Goal: Task Accomplishment & Management: Complete application form

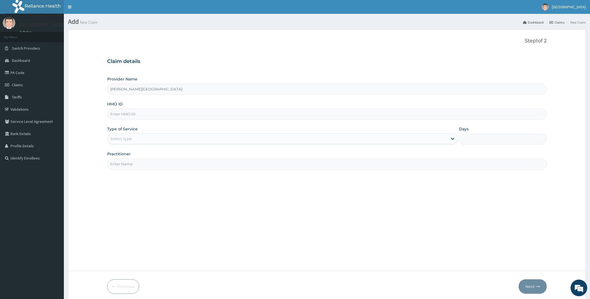
type input "Olu-Ola Hospital"
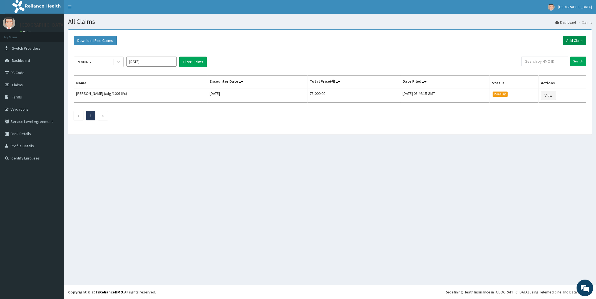
click at [574, 39] on link "Add Claim" at bounding box center [574, 40] width 24 height 9
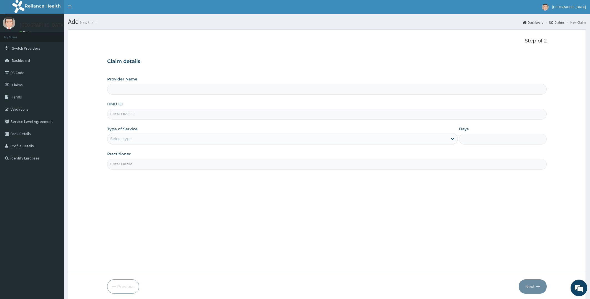
type input "Olu-Ola Hospital"
click at [176, 114] on input "HMO ID" at bounding box center [327, 114] width 440 height 11
type input "RFL/10148/E"
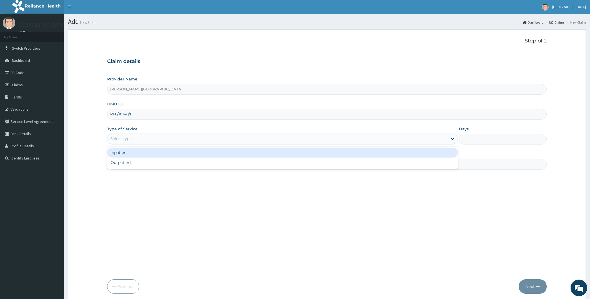
click at [166, 141] on div "Select type" at bounding box center [278, 138] width 341 height 9
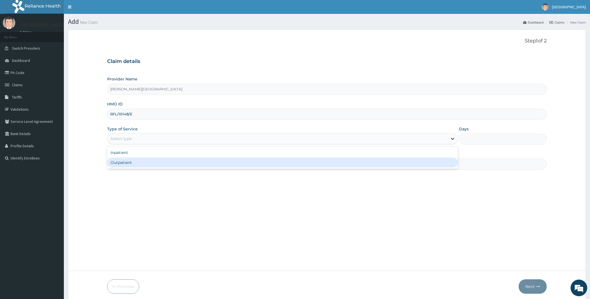
click at [153, 165] on div "Outpatient" at bounding box center [282, 163] width 351 height 10
type input "1"
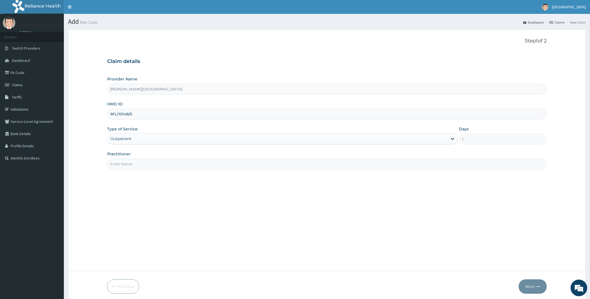
click at [166, 166] on input "Practitioner" at bounding box center [327, 164] width 440 height 11
type input "DR OLADIPO"
click at [531, 285] on button "Next" at bounding box center [533, 287] width 28 height 14
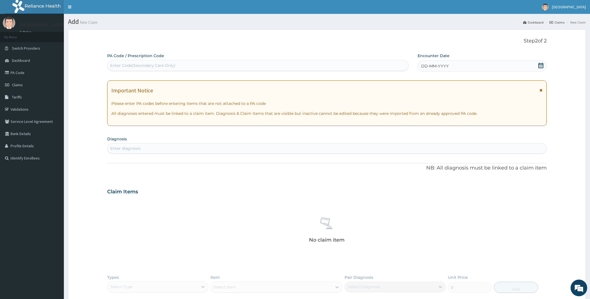
click at [541, 64] on icon at bounding box center [541, 66] width 6 height 6
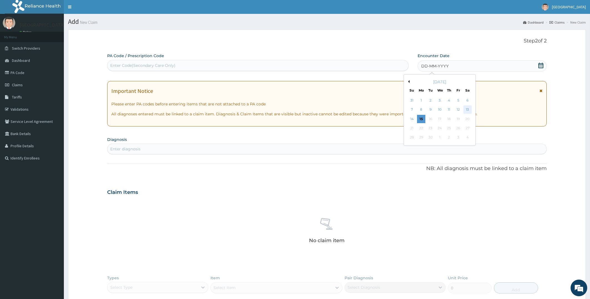
click at [466, 109] on div "13" at bounding box center [467, 110] width 8 height 8
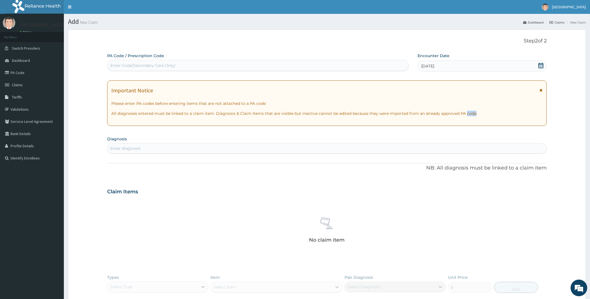
click at [466, 109] on div "Important Notice Please enter PA codes before entering items that are not attac…" at bounding box center [327, 104] width 440 height 46
click at [151, 148] on div "Enter diagnosis" at bounding box center [327, 148] width 439 height 9
type input "[MEDICAL_DATA]"
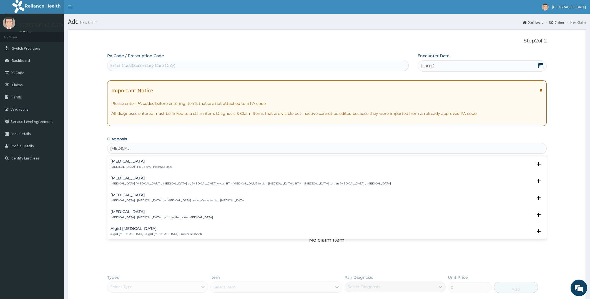
click at [122, 163] on h4 "[MEDICAL_DATA]" at bounding box center [141, 161] width 61 height 4
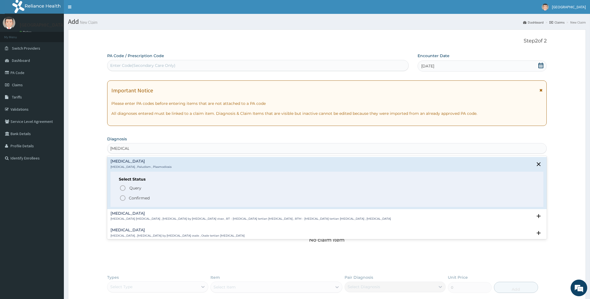
click at [122, 199] on icon "status option filled" at bounding box center [122, 198] width 7 height 7
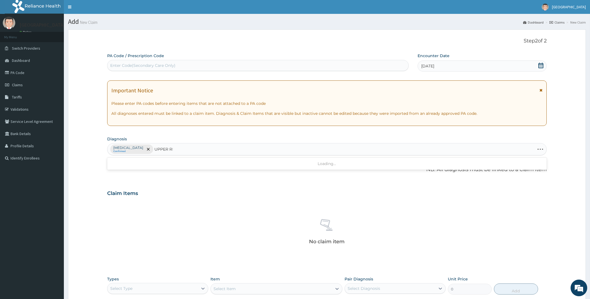
type input "UPPER RES"
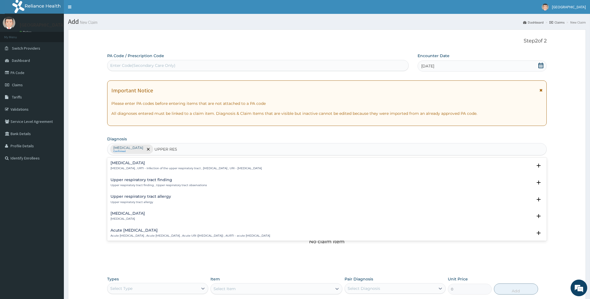
click at [148, 163] on h4 "Upper respiratory infection" at bounding box center [186, 163] width 151 height 4
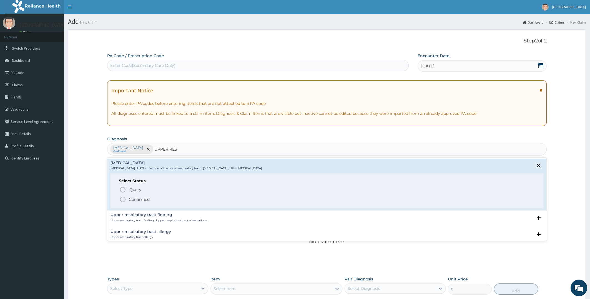
click at [123, 202] on icon "status option filled" at bounding box center [122, 199] width 7 height 7
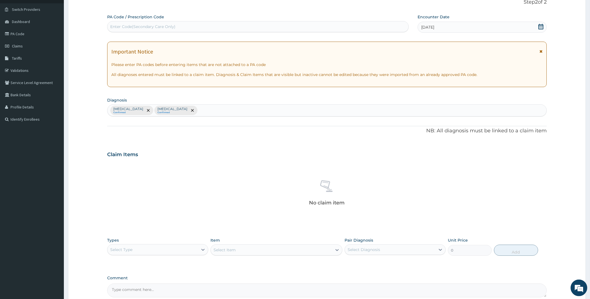
scroll to position [78, 0]
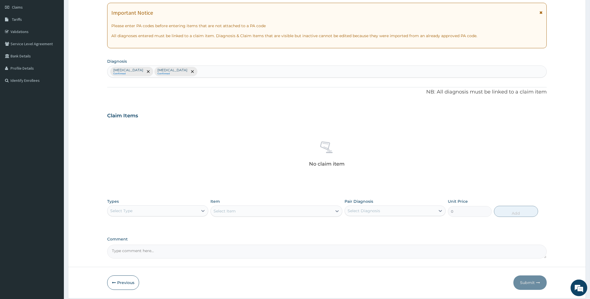
click at [154, 209] on div "Select Type" at bounding box center [153, 211] width 91 height 9
click at [149, 246] on div "Procedures" at bounding box center [157, 245] width 101 height 10
click at [262, 209] on div "Select Item" at bounding box center [277, 211] width 132 height 11
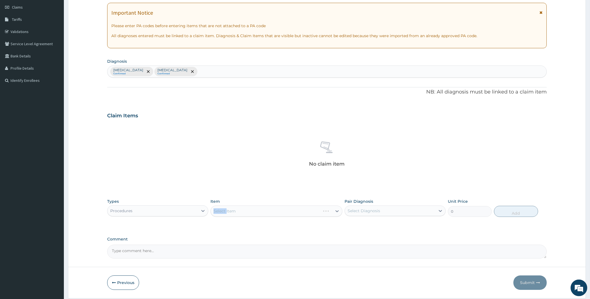
click at [262, 209] on div "Select Item" at bounding box center [277, 211] width 132 height 11
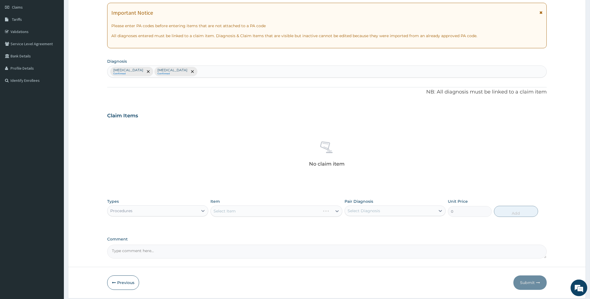
click at [262, 209] on div "Select Item" at bounding box center [277, 211] width 132 height 11
click at [262, 209] on div "Select Item" at bounding box center [271, 211] width 121 height 9
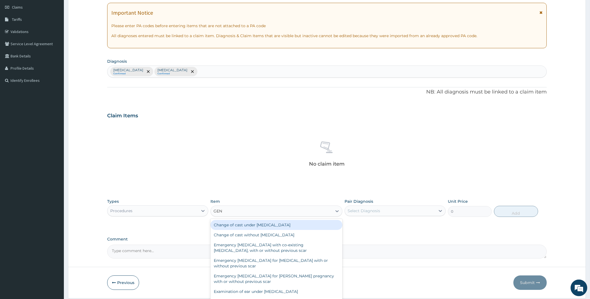
type input "GENE"
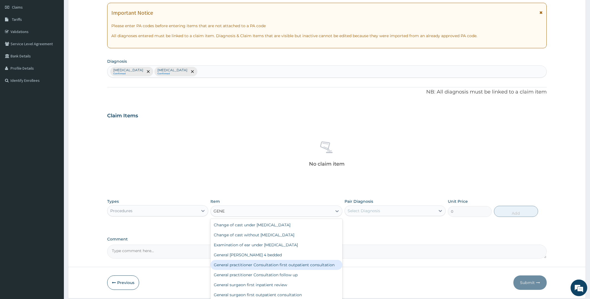
click at [288, 264] on div "General practitioner Consultation first outpatient consultation" at bounding box center [277, 265] width 132 height 10
type input "4000"
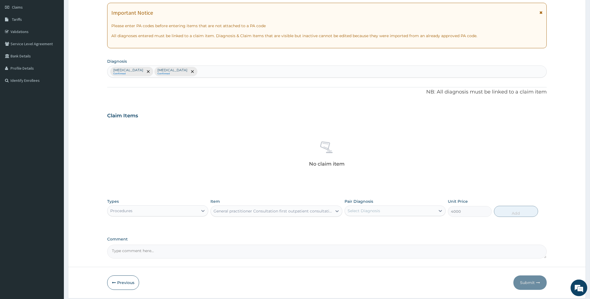
click at [423, 210] on div "Select Diagnosis" at bounding box center [390, 211] width 91 height 9
click at [359, 225] on label "[MEDICAL_DATA]" at bounding box center [371, 225] width 34 height 6
checkbox input "true"
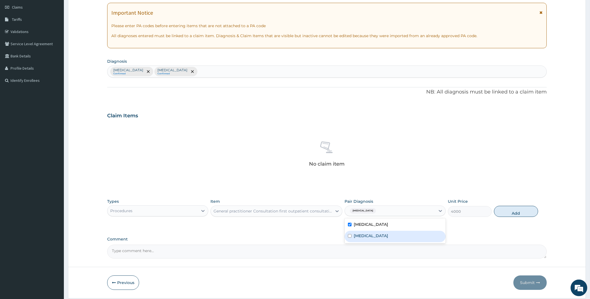
click at [352, 236] on div "Upper respiratory infection" at bounding box center [395, 236] width 101 height 11
checkbox input "true"
click at [516, 213] on button "Add" at bounding box center [516, 211] width 44 height 11
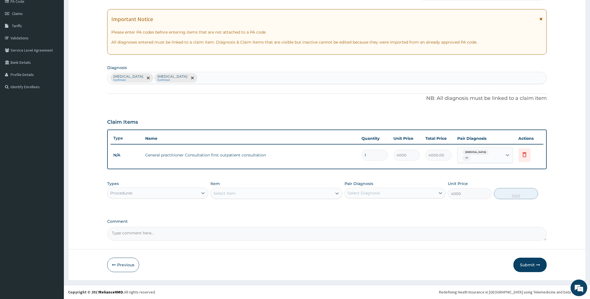
type input "0"
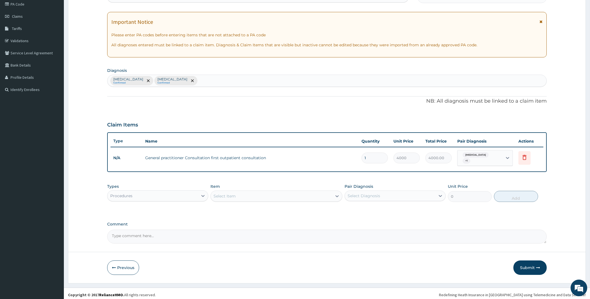
click at [159, 192] on div "Procedures" at bounding box center [153, 196] width 91 height 9
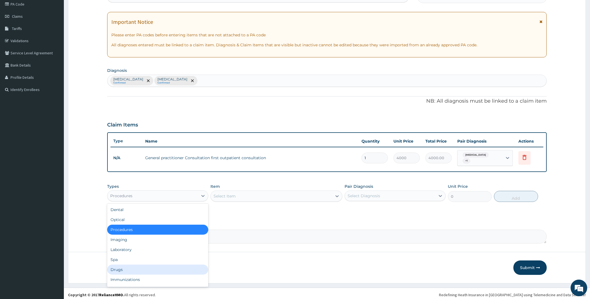
click at [130, 268] on div "Drugs" at bounding box center [157, 270] width 101 height 10
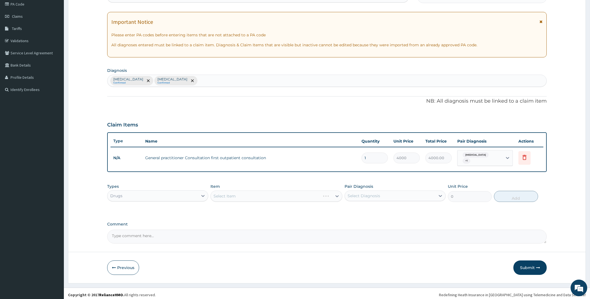
click at [253, 195] on div "Select Item" at bounding box center [277, 196] width 132 height 11
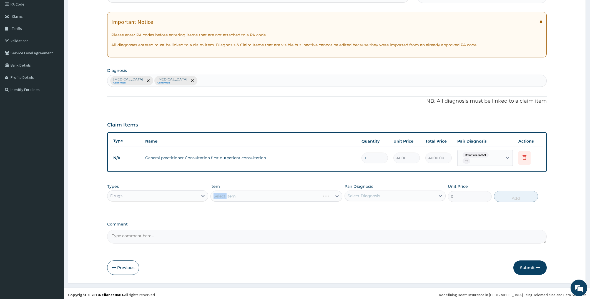
click at [253, 195] on div "Select Item" at bounding box center [277, 196] width 132 height 11
click at [253, 194] on div "Select Item" at bounding box center [271, 196] width 121 height 9
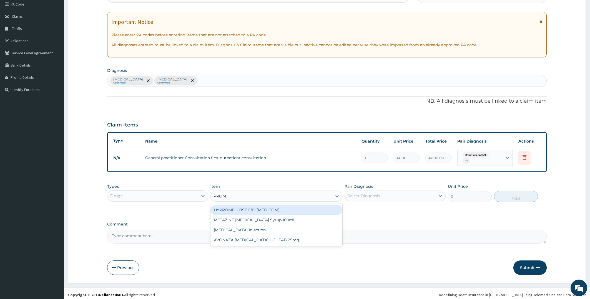
type input "PROME"
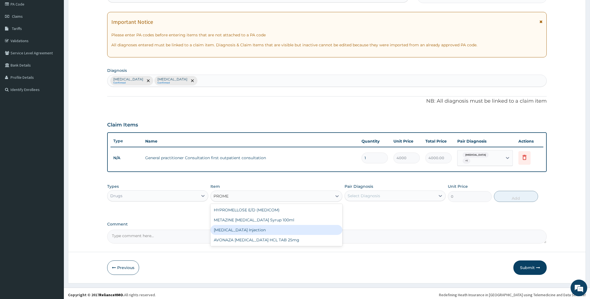
click at [255, 227] on div "[MEDICAL_DATA] Injection" at bounding box center [277, 230] width 132 height 10
type input "450"
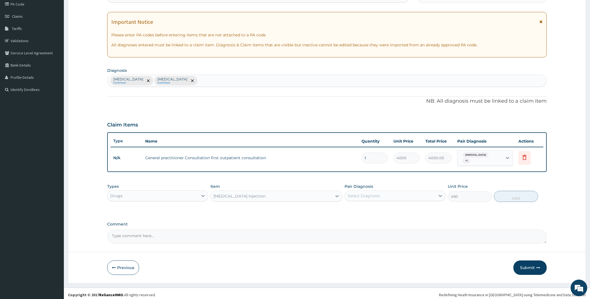
click at [375, 193] on div "Select Diagnosis" at bounding box center [364, 196] width 33 height 6
click at [369, 192] on div "Select Diagnosis" at bounding box center [390, 196] width 91 height 9
click at [350, 208] on input "checkbox" at bounding box center [350, 210] width 4 height 4
checkbox input "true"
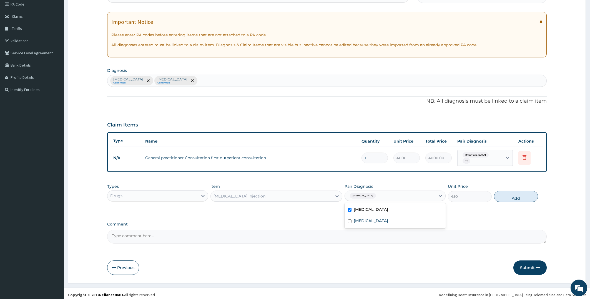
click at [518, 192] on button "Add" at bounding box center [516, 196] width 44 height 11
click at [518, 192] on div "PA Code / Prescription Code Enter Code(Secondary Care Only) Encounter Date 13-0…" at bounding box center [327, 113] width 440 height 259
type input "0"
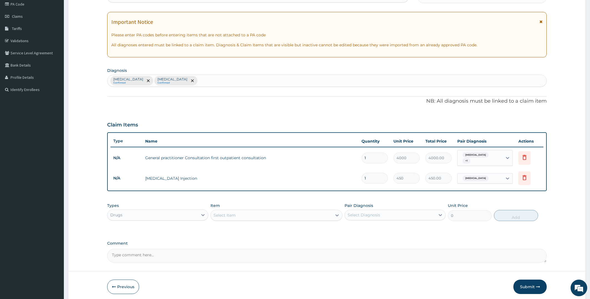
click at [244, 211] on div "Select Item" at bounding box center [271, 215] width 121 height 9
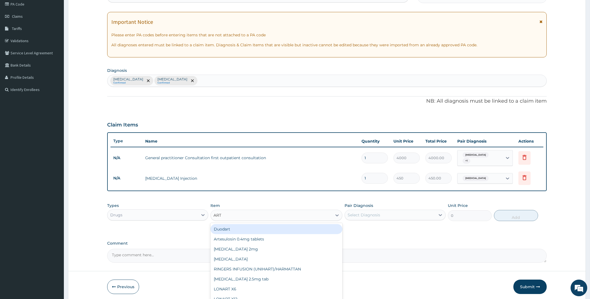
type input "ARTE"
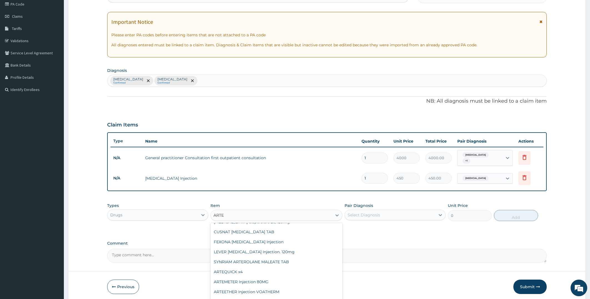
scroll to position [39, 0]
click at [268, 278] on div "ARTEMETER Injection 80MG" at bounding box center [277, 281] width 132 height 10
type input "1200"
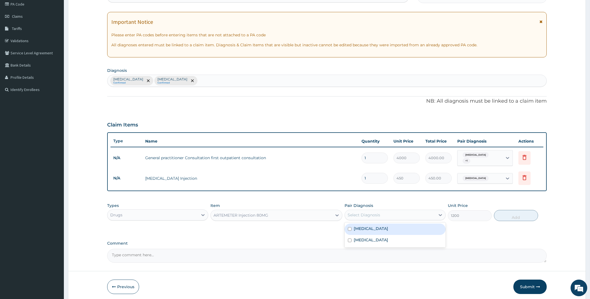
click at [373, 213] on div "Select Diagnosis" at bounding box center [364, 216] width 33 height 6
click at [355, 226] on label "[MEDICAL_DATA]" at bounding box center [371, 229] width 34 height 6
checkbox input "true"
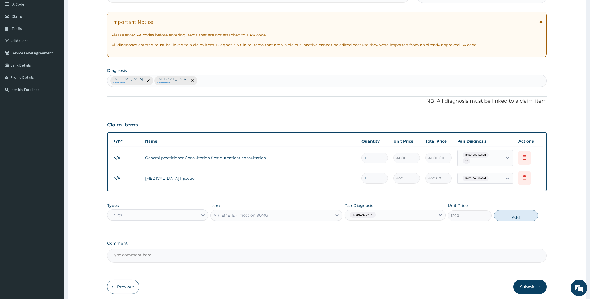
click at [509, 210] on button "Add" at bounding box center [516, 215] width 44 height 11
type input "0"
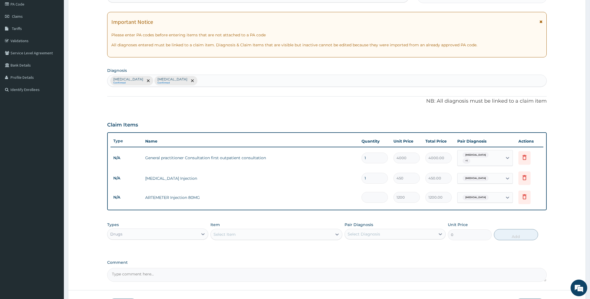
type input "0.00"
type input "3"
type input "3600.00"
type input "3"
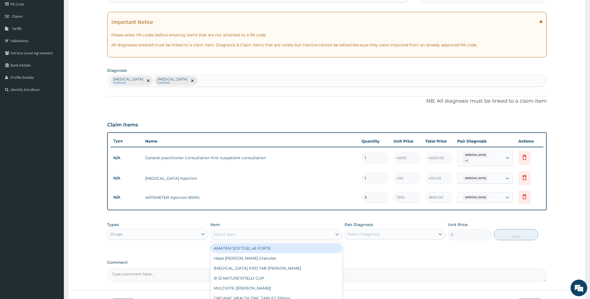
click at [242, 231] on div "Select Item" at bounding box center [271, 234] width 121 height 9
type input "DICLO"
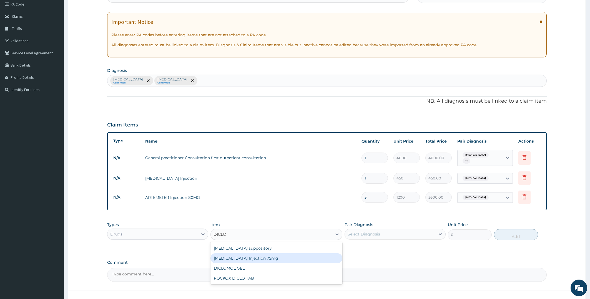
click at [249, 256] on div "[MEDICAL_DATA] Injection 75mg" at bounding box center [277, 259] width 132 height 10
type input "650"
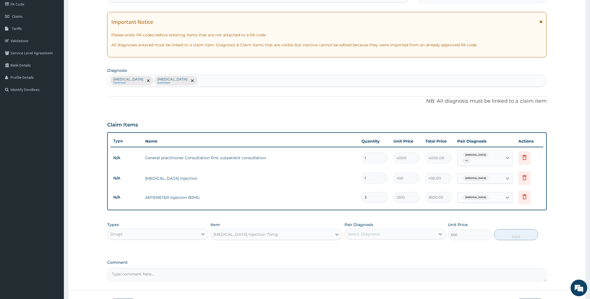
click at [373, 230] on div "Select Diagnosis" at bounding box center [390, 234] width 91 height 9
click at [368, 246] on label "[MEDICAL_DATA]" at bounding box center [371, 248] width 34 height 6
checkbox input "true"
click at [503, 234] on button "Add" at bounding box center [516, 234] width 44 height 11
type input "0"
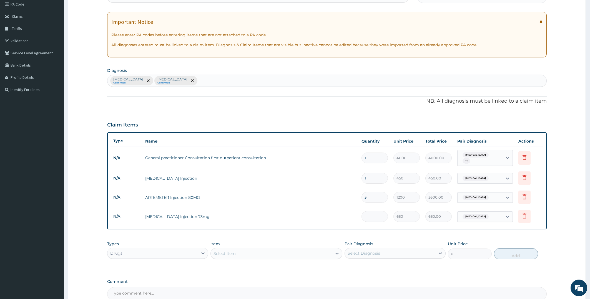
type input "0.00"
type input "2"
type input "1300.00"
type input "2"
click at [248, 249] on div "Select Item" at bounding box center [271, 253] width 121 height 9
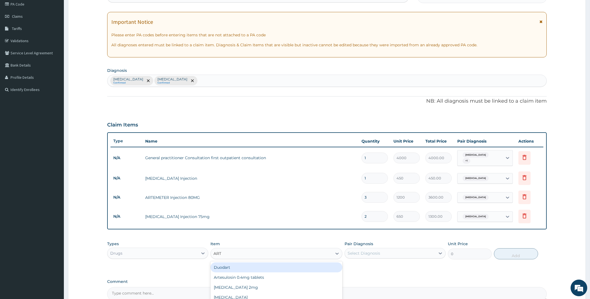
type input "ARTE"
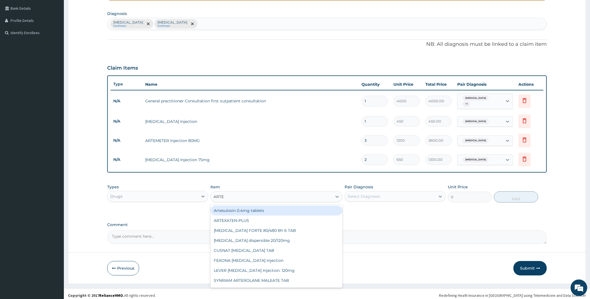
scroll to position [126, 0]
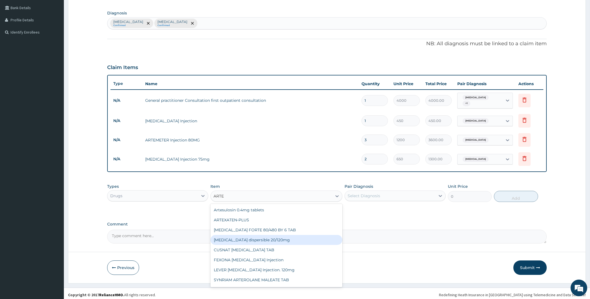
click at [260, 237] on div "[MEDICAL_DATA] dispersible 20/120mg" at bounding box center [277, 240] width 132 height 10
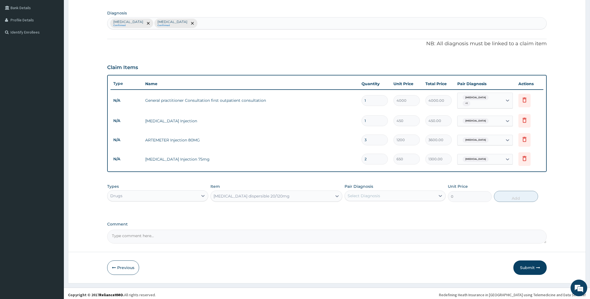
type input "150"
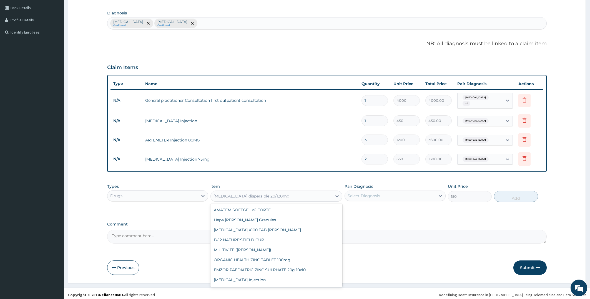
click at [294, 192] on div "[MEDICAL_DATA] dispersible 20/120mg" at bounding box center [271, 196] width 121 height 9
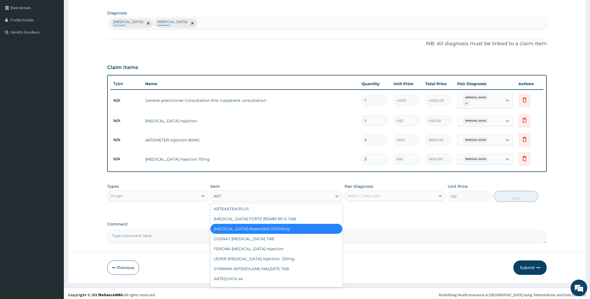
type input "ARTE"
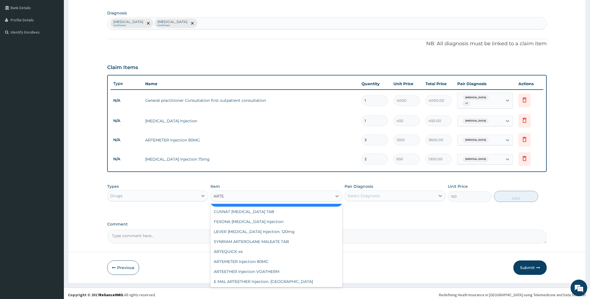
scroll to position [39, 0]
click at [238, 248] on div "ARTEQUICK x4" at bounding box center [277, 251] width 132 height 10
type input "366.575"
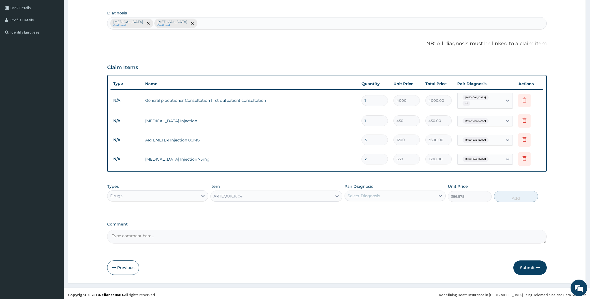
click at [366, 193] on div "Select Diagnosis" at bounding box center [364, 196] width 33 height 6
click at [359, 207] on label "[MEDICAL_DATA]" at bounding box center [371, 210] width 34 height 6
checkbox input "true"
click at [513, 192] on button "Add" at bounding box center [516, 196] width 44 height 11
type input "0"
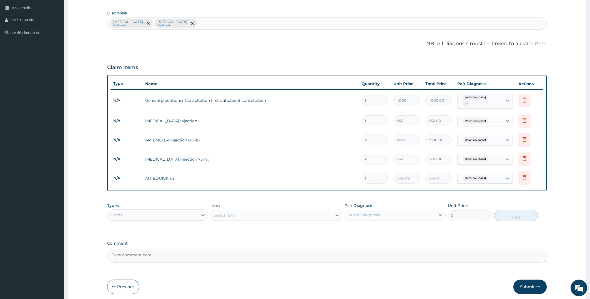
type input "18"
type input "6598.35"
type input "18"
click at [247, 211] on div "Select Item" at bounding box center [271, 215] width 121 height 9
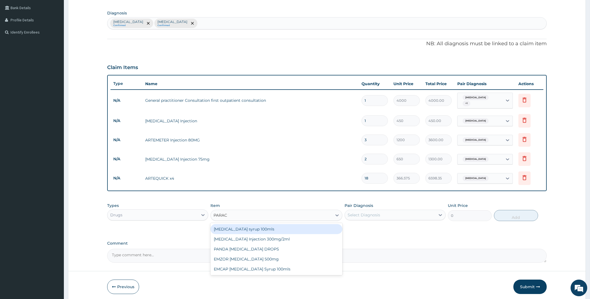
type input "PARACE"
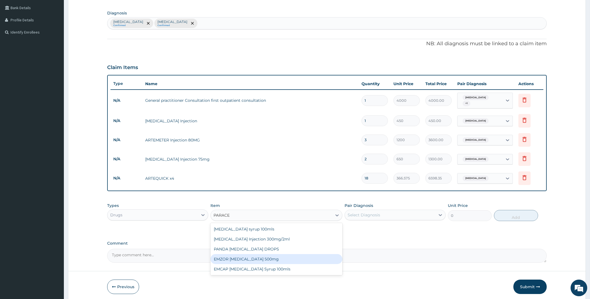
click at [279, 257] on div "EMZOR [MEDICAL_DATA] 500mg" at bounding box center [277, 259] width 132 height 10
type input "23.65"
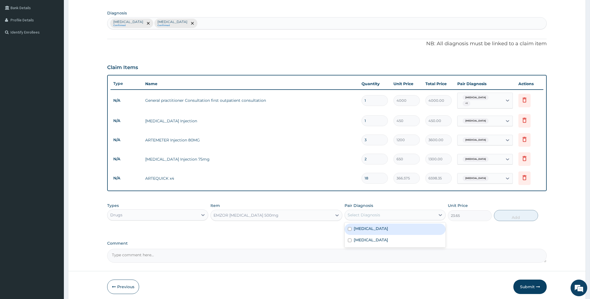
click at [372, 213] on div "Select Diagnosis" at bounding box center [364, 216] width 33 height 6
click at [362, 226] on label "[MEDICAL_DATA]" at bounding box center [371, 229] width 34 height 6
checkbox input "true"
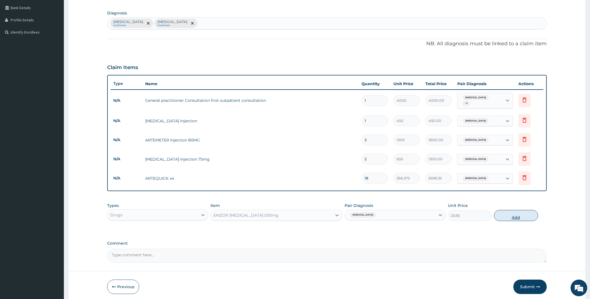
click at [502, 211] on button "Add" at bounding box center [516, 215] width 44 height 11
type input "0"
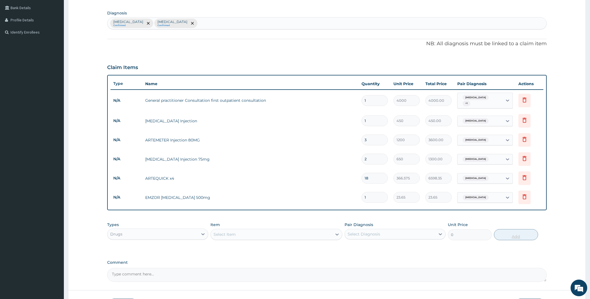
type input "0.00"
type input "2"
type input "47.30"
type input "20"
type input "473.00"
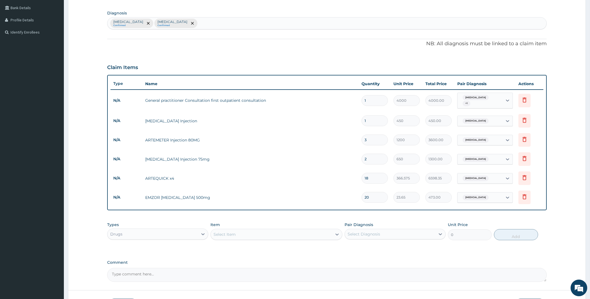
type input "20"
click at [269, 231] on div "Select Item" at bounding box center [271, 234] width 121 height 9
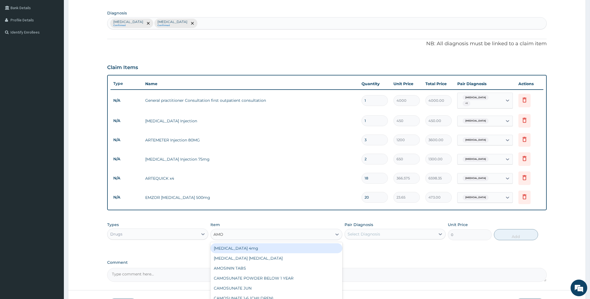
type input "AMOX"
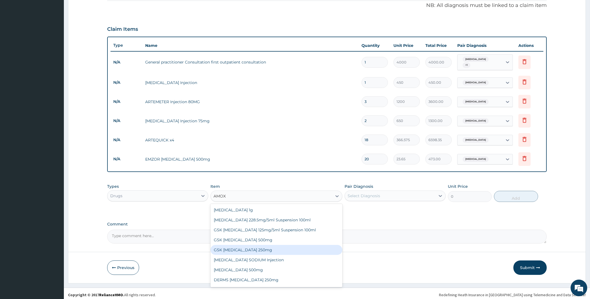
scroll to position [9, 0]
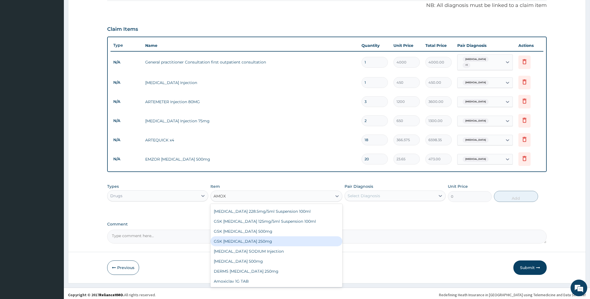
click at [282, 238] on div "GSK [MEDICAL_DATA] 250mg" at bounding box center [277, 242] width 132 height 10
type input "70"
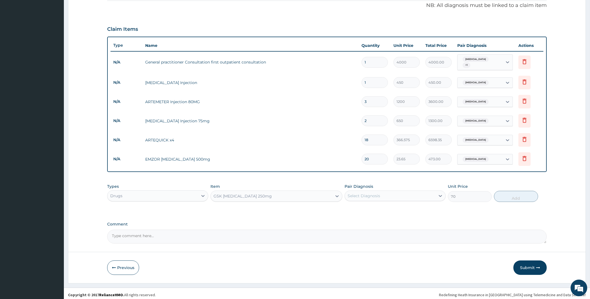
click at [318, 194] on div "GSK [MEDICAL_DATA] 250mg" at bounding box center [271, 196] width 121 height 9
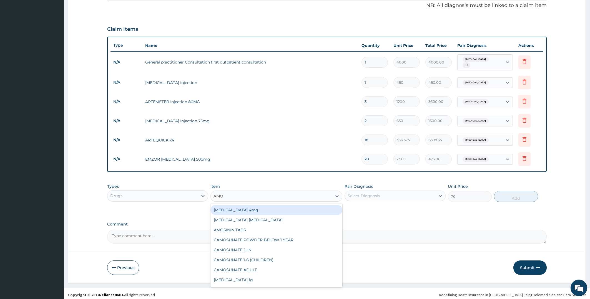
type input "AMOX"
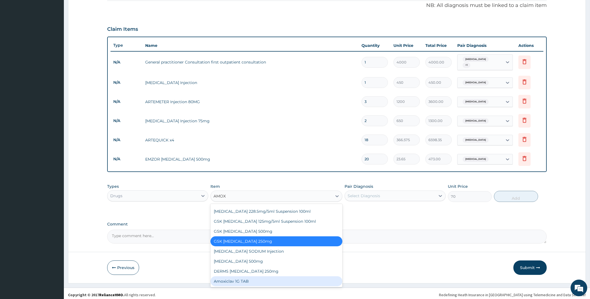
click at [282, 277] on div "Amoxiclav 1G TAB" at bounding box center [277, 282] width 132 height 10
type input "300"
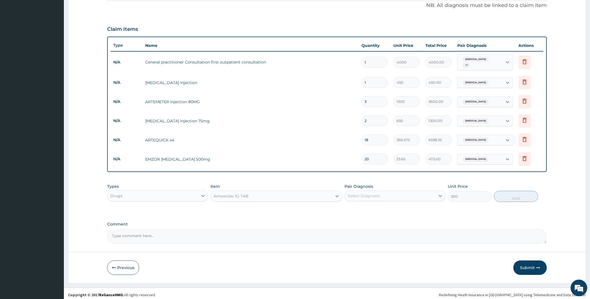
click at [360, 193] on div "Select Diagnosis" at bounding box center [364, 196] width 33 height 6
click at [351, 219] on div "Upper respiratory infection" at bounding box center [395, 221] width 101 height 11
checkbox input "true"
click at [524, 195] on button "Add" at bounding box center [516, 196] width 44 height 11
type input "0"
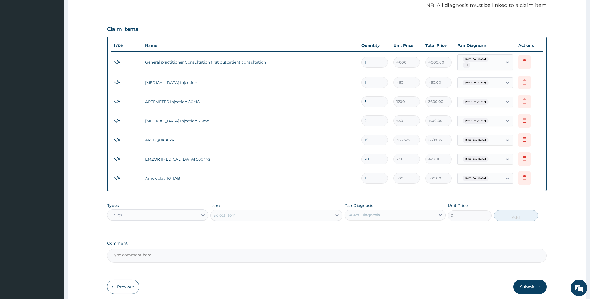
type input "10"
type input "3000.00"
type input "10"
click at [529, 282] on button "Submit" at bounding box center [530, 287] width 33 height 14
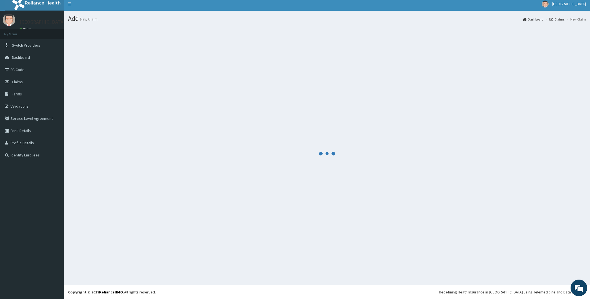
scroll to position [3, 0]
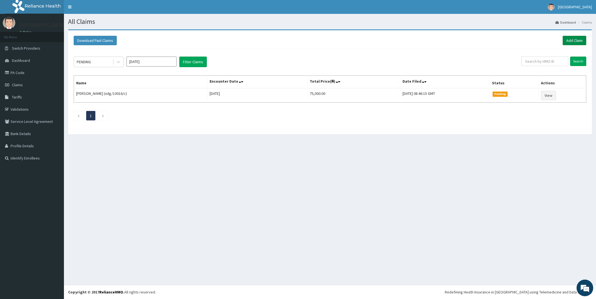
click at [572, 38] on link "Add Claim" at bounding box center [574, 40] width 24 height 9
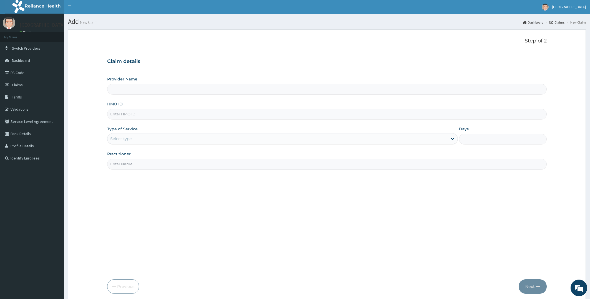
type input "[PERSON_NAME][GEOGRAPHIC_DATA]"
click at [275, 116] on input "HMO ID" at bounding box center [327, 114] width 440 height 11
paste input "RFL/10148/C"
type input "RFL/10148/A"
click at [250, 138] on div "Select type" at bounding box center [278, 138] width 341 height 9
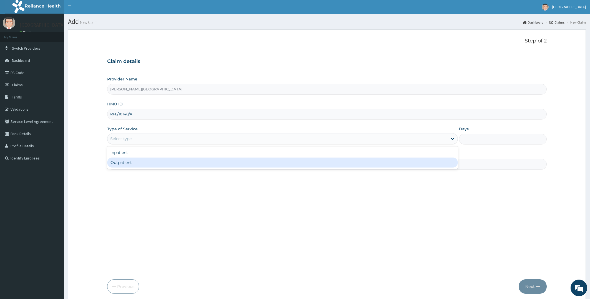
click at [204, 164] on div "Outpatient" at bounding box center [282, 163] width 351 height 10
type input "1"
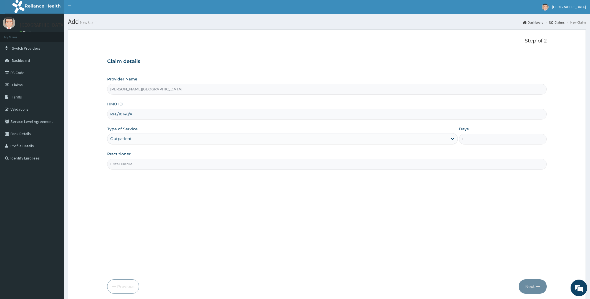
click at [205, 164] on input "Practitioner" at bounding box center [327, 164] width 440 height 11
type input "DR OLADIPO"
click at [525, 283] on button "Next" at bounding box center [533, 287] width 28 height 14
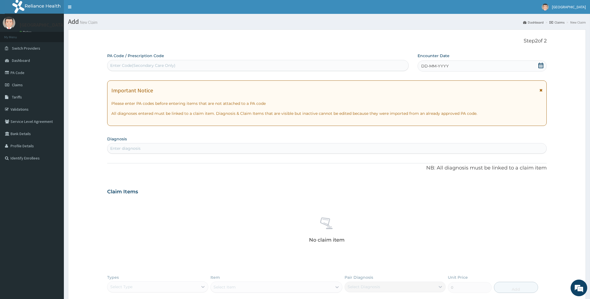
click at [542, 65] on icon at bounding box center [541, 66] width 6 height 6
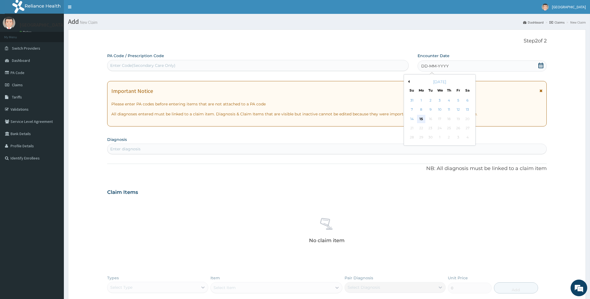
click at [422, 117] on div "15" at bounding box center [421, 119] width 8 height 8
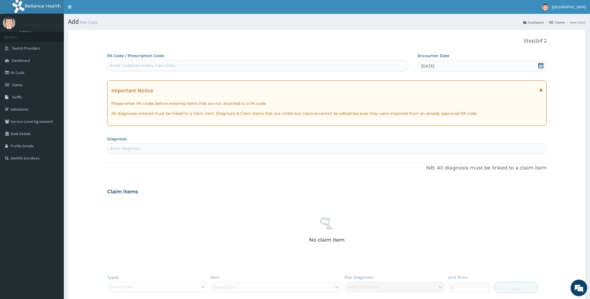
click at [286, 147] on div "Enter diagnosis" at bounding box center [327, 148] width 439 height 9
type input "MALARIA"
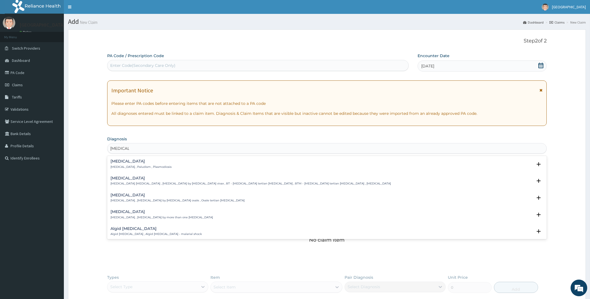
click at [120, 162] on h4 "Malaria" at bounding box center [141, 161] width 61 height 4
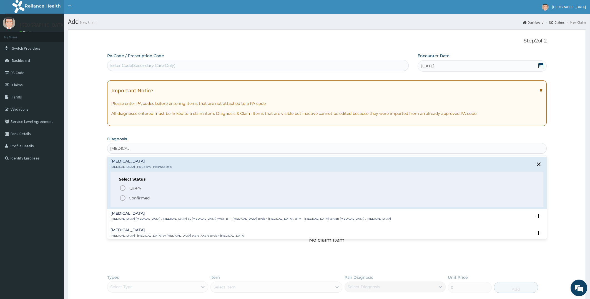
click at [123, 197] on icon "status option filled" at bounding box center [122, 198] width 7 height 7
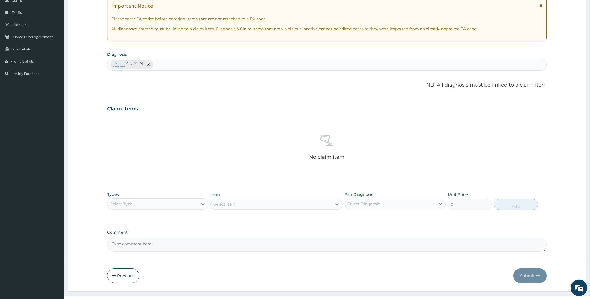
scroll to position [89, 0]
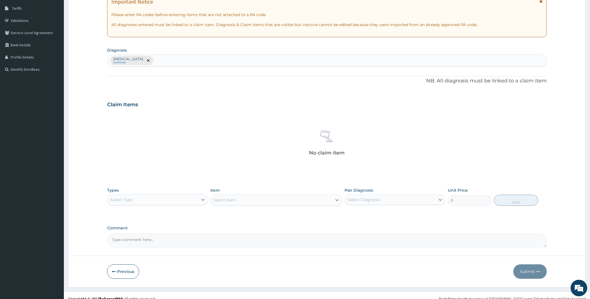
click at [196, 197] on div "Select Type" at bounding box center [153, 200] width 91 height 9
click at [135, 233] on div "Procedures" at bounding box center [157, 234] width 101 height 10
click at [258, 199] on div "Select Item" at bounding box center [277, 200] width 132 height 11
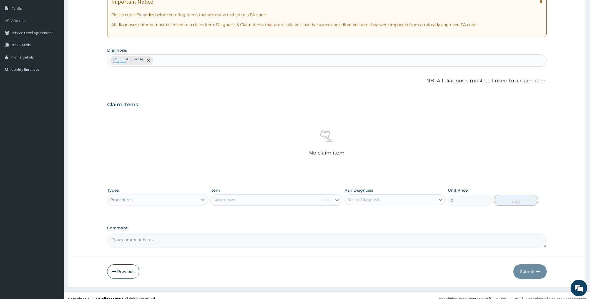
click at [258, 199] on div "Select Item" at bounding box center [277, 200] width 132 height 11
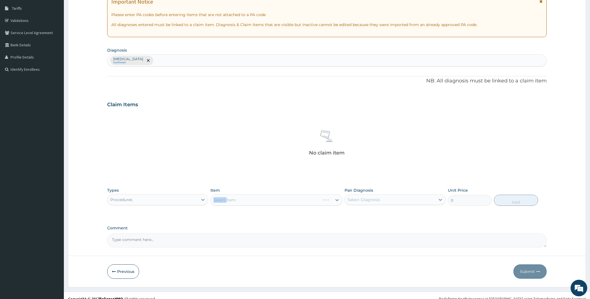
click at [258, 199] on div "Select Item" at bounding box center [277, 200] width 132 height 11
click at [258, 199] on div "Select Item" at bounding box center [271, 200] width 121 height 9
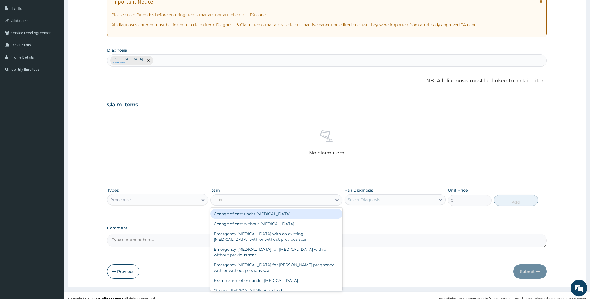
type input "GENE"
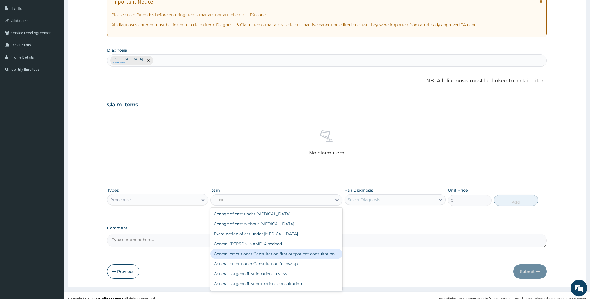
click at [314, 254] on div "General practitioner Consultation first outpatient consultation" at bounding box center [277, 254] width 132 height 10
type input "4000"
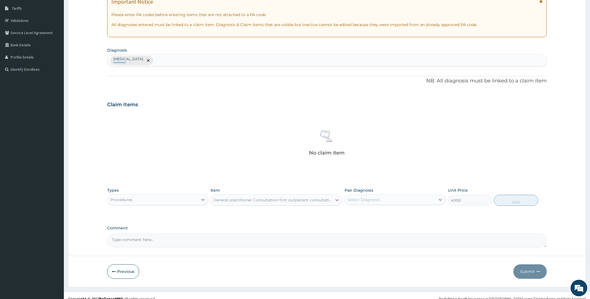
click at [399, 198] on div "Select Diagnosis" at bounding box center [390, 200] width 91 height 9
click at [372, 214] on div "Malaria" at bounding box center [395, 214] width 101 height 11
checkbox input "true"
click at [500, 200] on button "Add" at bounding box center [516, 200] width 44 height 11
type input "0"
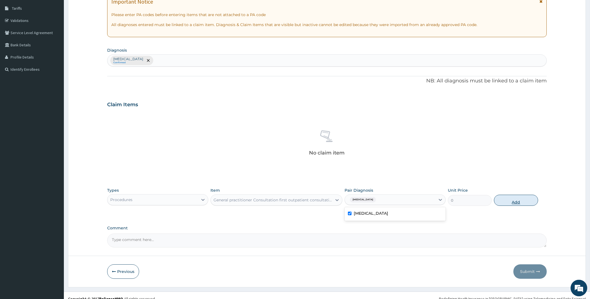
click at [500, 200] on div "Types Procedures Item General practitioner Consultation first outpatient consul…" at bounding box center [327, 197] width 440 height 24
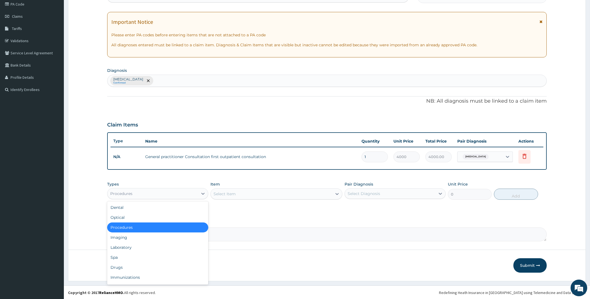
click at [191, 192] on div "Procedures" at bounding box center [153, 193] width 91 height 9
click at [123, 266] on div "Drugs" at bounding box center [157, 268] width 101 height 10
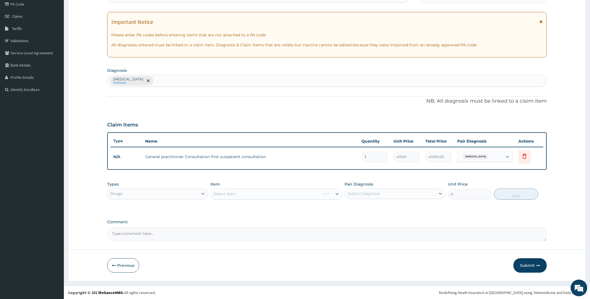
click at [245, 194] on div "Select Item" at bounding box center [277, 194] width 132 height 11
click at [244, 194] on div "Select Item" at bounding box center [277, 194] width 132 height 11
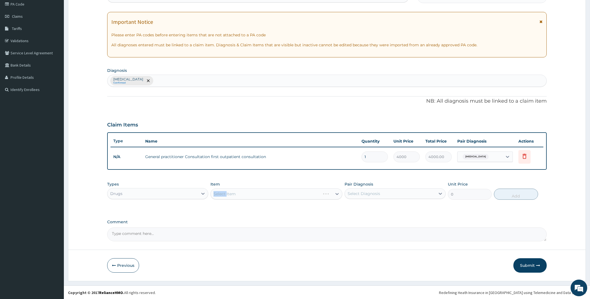
click at [244, 194] on div "Select Item" at bounding box center [277, 194] width 132 height 11
click at [244, 194] on div "Select Item" at bounding box center [271, 194] width 121 height 9
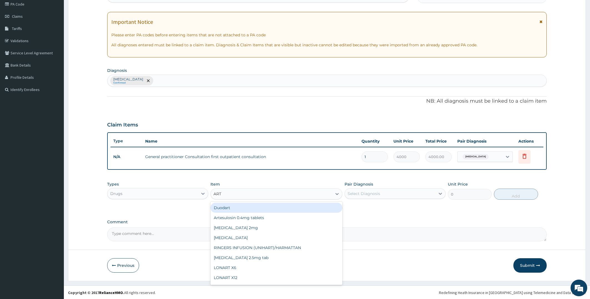
type input "ARTE"
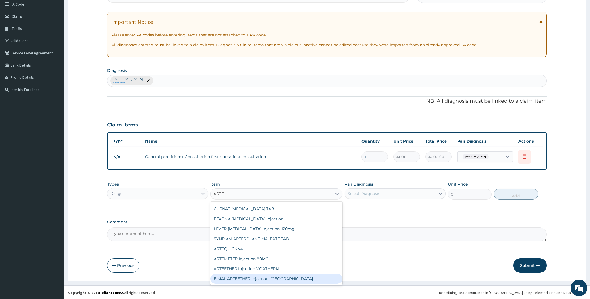
click at [312, 281] on div "E MAL ARTEETHER Injection. FIDSON" at bounding box center [277, 279] width 132 height 10
type input "2000"
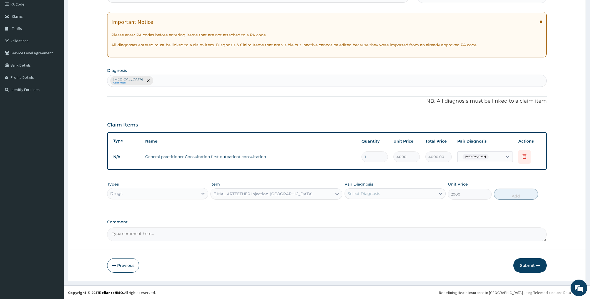
click at [393, 192] on div "Select Diagnosis" at bounding box center [390, 193] width 91 height 9
click at [365, 208] on label "Malaria" at bounding box center [371, 208] width 34 height 6
checkbox input "true"
click at [518, 193] on button "Add" at bounding box center [516, 194] width 44 height 11
type input "0"
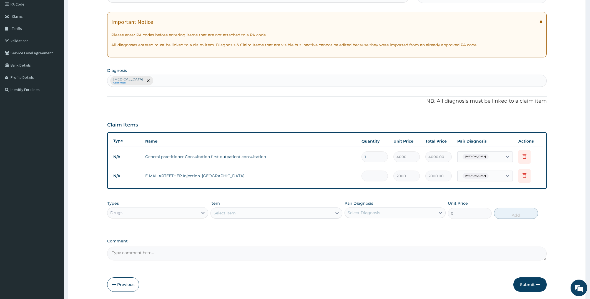
type input "0.00"
type input "3"
type input "6000.00"
type input "3"
click at [329, 213] on div "Select Item" at bounding box center [271, 213] width 121 height 9
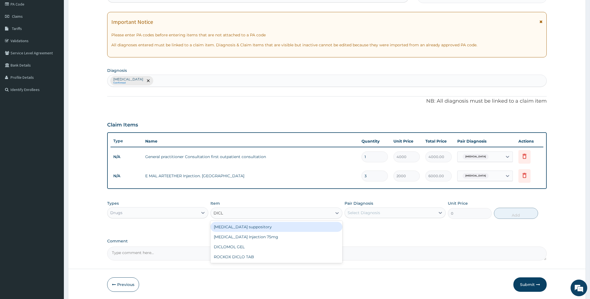
type input "DICLO"
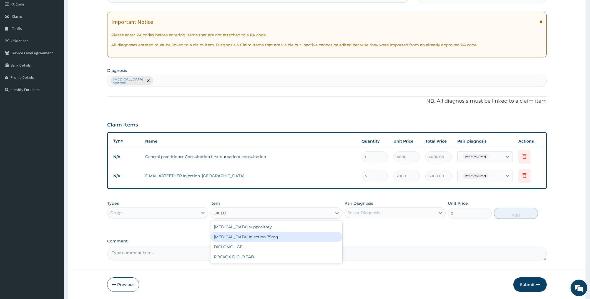
click at [320, 234] on div "[MEDICAL_DATA] Injection 75mg" at bounding box center [277, 237] width 132 height 10
type input "650"
click at [366, 213] on div "Select Diagnosis" at bounding box center [364, 213] width 33 height 6
click at [369, 212] on div "Select Diagnosis" at bounding box center [364, 213] width 33 height 6
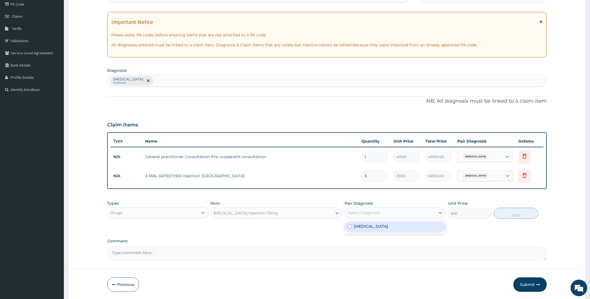
click at [361, 226] on label "[MEDICAL_DATA]" at bounding box center [371, 227] width 34 height 6
checkbox input "true"
click at [522, 215] on button "Add" at bounding box center [516, 213] width 44 height 11
type input "0"
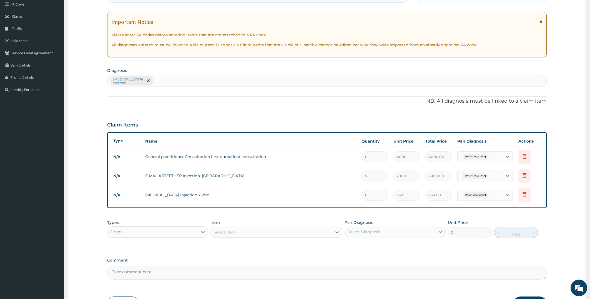
type input "0.00"
type input "2"
type input "1300.00"
type input "2"
click at [259, 233] on div "Select Item" at bounding box center [271, 232] width 121 height 9
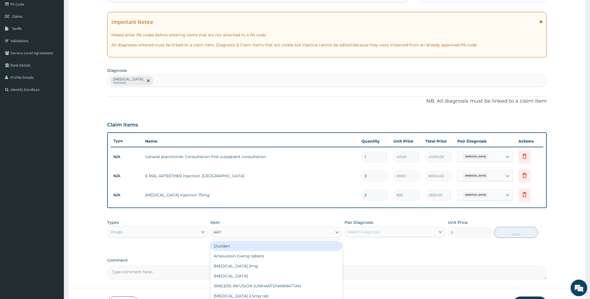
type input "ARTE"
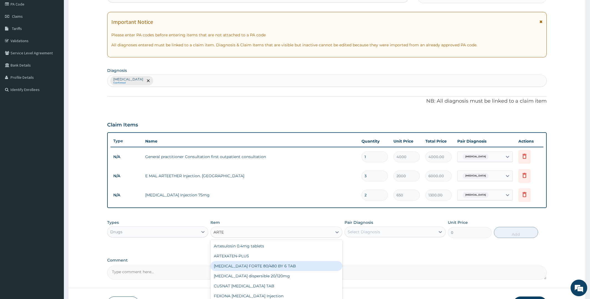
click at [265, 265] on div "[MEDICAL_DATA] FORTE 80/480 BY 6 TAB" at bounding box center [277, 266] width 132 height 10
type input "1200"
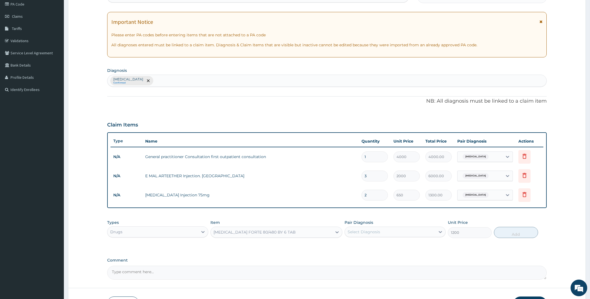
click at [407, 231] on div "Select Diagnosis" at bounding box center [390, 232] width 91 height 9
click at [361, 247] on label "[MEDICAL_DATA]" at bounding box center [371, 246] width 34 height 6
checkbox input "true"
click at [505, 231] on button "Add" at bounding box center [516, 232] width 44 height 11
type input "0"
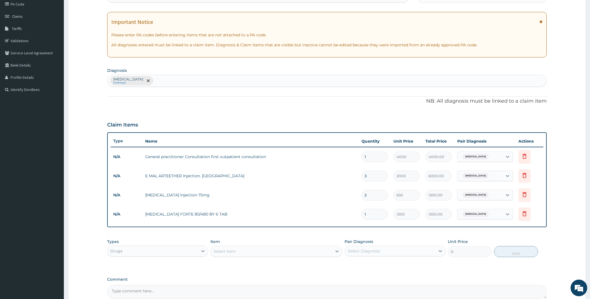
click at [251, 250] on div "Select Item" at bounding box center [271, 251] width 121 height 9
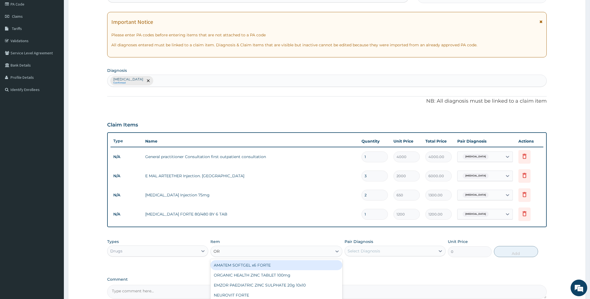
type input "ORP"
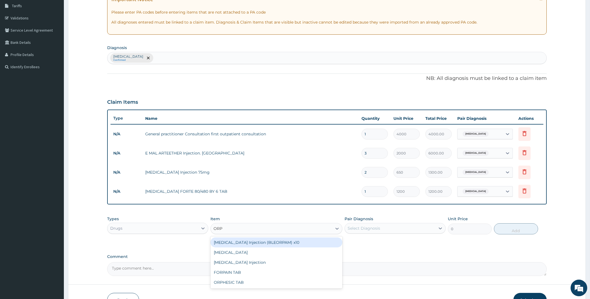
scroll to position [126, 0]
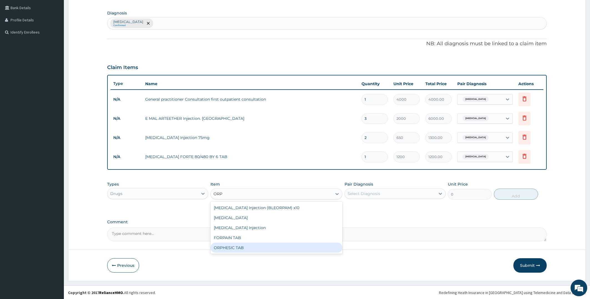
click at [230, 244] on div "ORPHESIC TAB" at bounding box center [277, 248] width 132 height 10
type input "120"
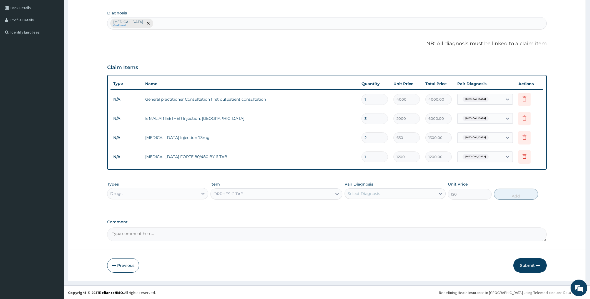
click at [391, 191] on div "Select Diagnosis" at bounding box center [390, 193] width 91 height 9
click at [369, 207] on div "[MEDICAL_DATA]" at bounding box center [395, 208] width 101 height 11
checkbox input "true"
click at [513, 195] on button "Add" at bounding box center [516, 194] width 44 height 11
type input "0"
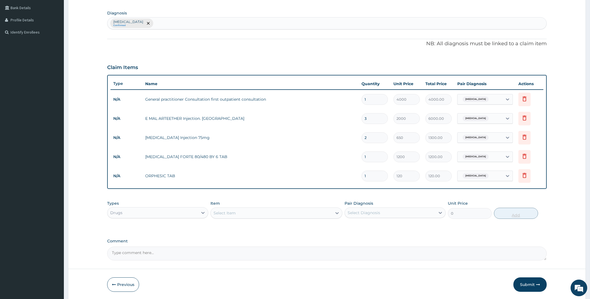
type input "0.00"
type input "2"
type input "240.00"
type input "20"
type input "2400.00"
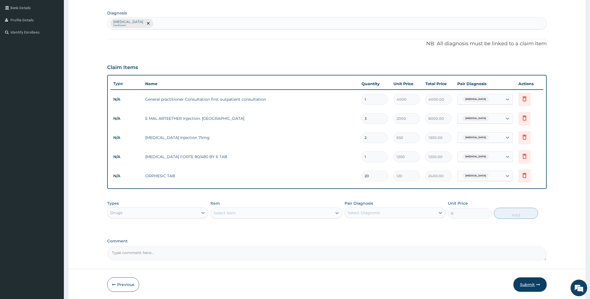
type input "20"
click at [531, 284] on button "Submit" at bounding box center [530, 285] width 33 height 14
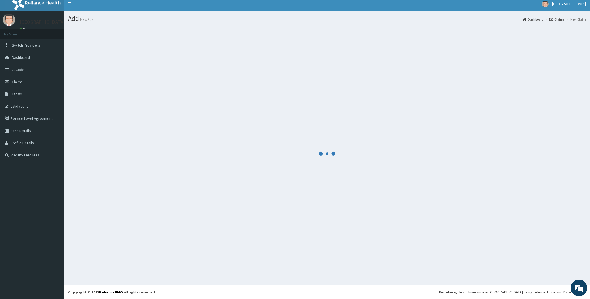
scroll to position [3, 0]
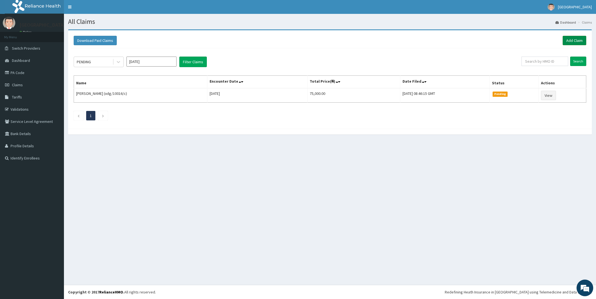
click at [578, 38] on link "Add Claim" at bounding box center [574, 40] width 24 height 9
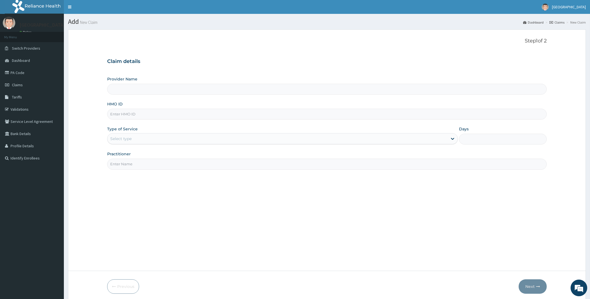
type input "[PERSON_NAME][GEOGRAPHIC_DATA]"
click at [197, 112] on input "HMO ID" at bounding box center [327, 114] width 440 height 11
paste input "RFL/10148/C"
type input "RFL/10148/D"
click at [204, 140] on div "Select type" at bounding box center [278, 138] width 341 height 9
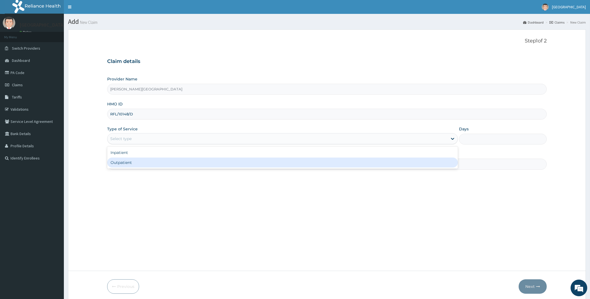
click at [157, 162] on div "Outpatient" at bounding box center [282, 163] width 351 height 10
type input "1"
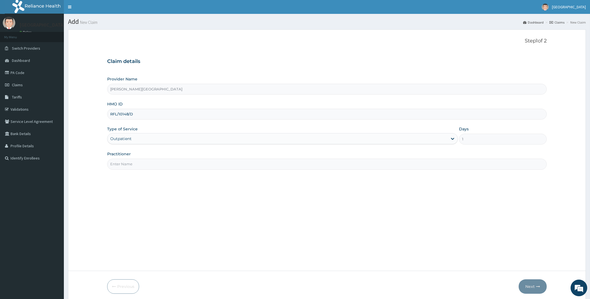
click at [419, 167] on input "Practitioner" at bounding box center [327, 164] width 440 height 11
type input "DR OLADIPO"
click at [527, 288] on button "Next" at bounding box center [533, 287] width 28 height 14
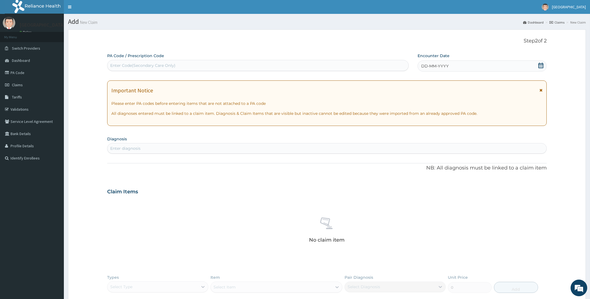
click at [541, 63] on icon at bounding box center [541, 66] width 6 height 6
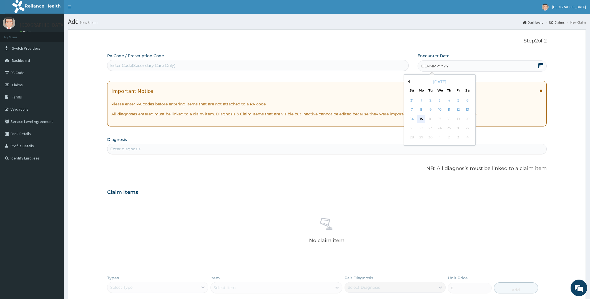
click at [418, 116] on div "15" at bounding box center [421, 119] width 8 height 8
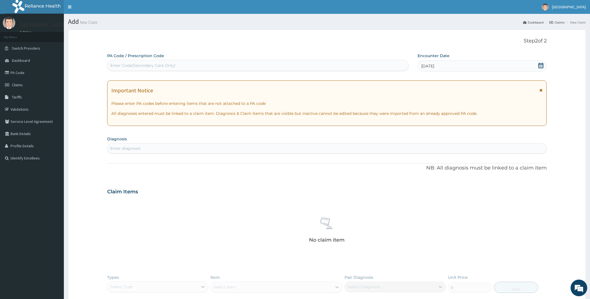
click at [240, 147] on div "Enter diagnosis" at bounding box center [327, 148] width 439 height 9
type input "MALARIA"
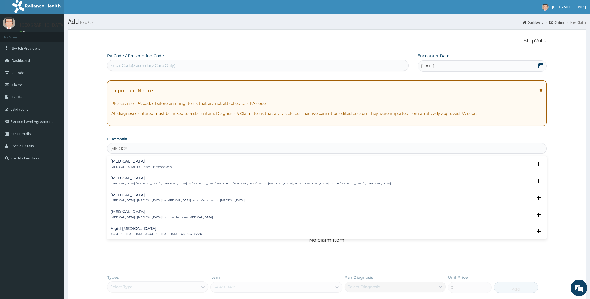
click at [137, 162] on h4 "Malaria" at bounding box center [141, 161] width 61 height 4
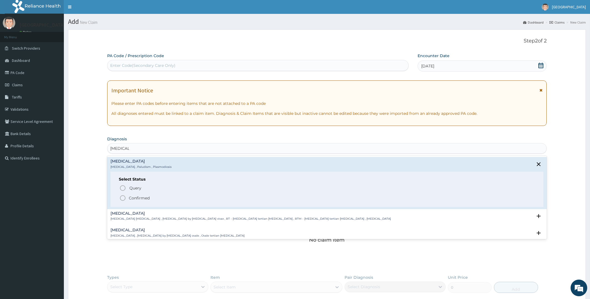
click at [127, 198] on span "Confirmed" at bounding box center [327, 198] width 416 height 7
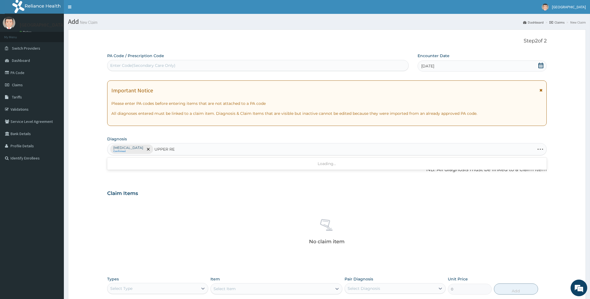
type input "UPPER RES"
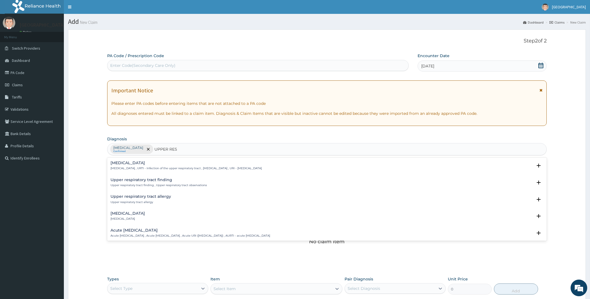
click at [149, 161] on div "Upper respiratory infection Upper respiratory infection , URTI - Infection of t…" at bounding box center [327, 167] width 440 height 17
click at [147, 163] on h4 "Upper respiratory infection" at bounding box center [186, 163] width 151 height 4
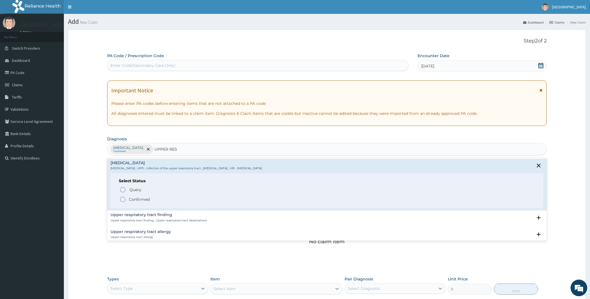
click at [123, 200] on icon "status option filled" at bounding box center [122, 199] width 7 height 7
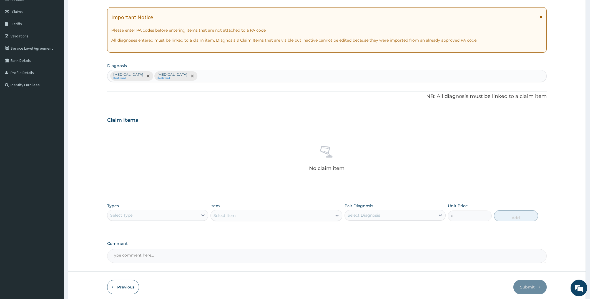
scroll to position [96, 0]
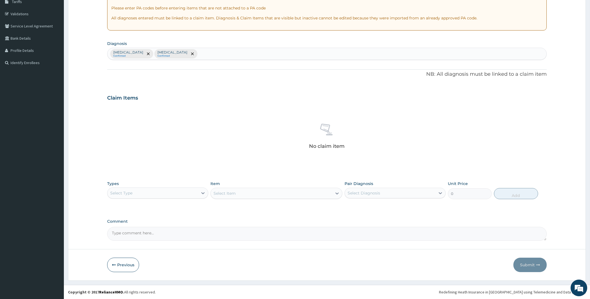
click at [183, 191] on div "Select Type" at bounding box center [153, 193] width 91 height 9
click at [141, 227] on div "Procedures" at bounding box center [157, 227] width 101 height 10
click at [247, 192] on div "Select Item" at bounding box center [277, 193] width 132 height 11
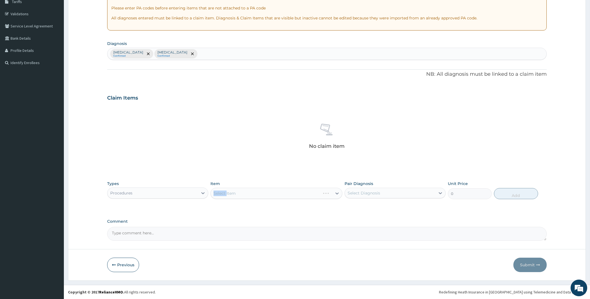
click at [247, 192] on div "Select Item" at bounding box center [277, 193] width 132 height 11
click at [247, 192] on div "Select Item" at bounding box center [271, 193] width 121 height 9
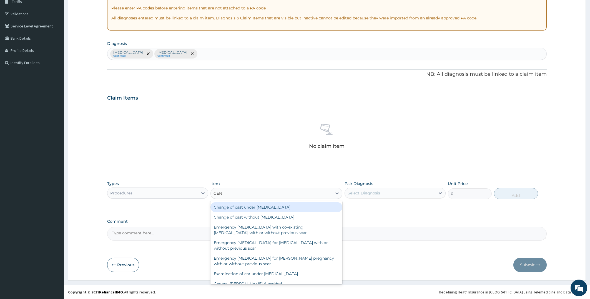
type input "GENE"
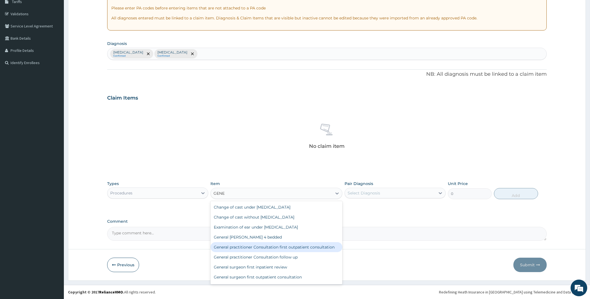
click at [309, 248] on div "General practitioner Consultation first outpatient consultation" at bounding box center [277, 248] width 132 height 10
type input "4000"
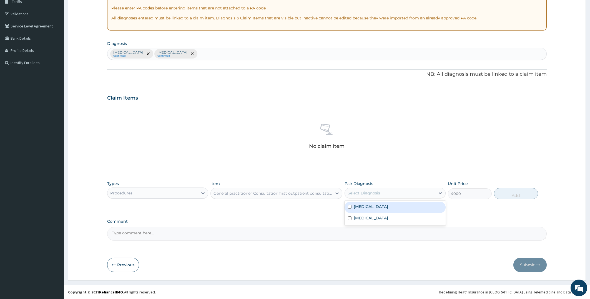
click at [385, 192] on div "Select Diagnosis" at bounding box center [390, 193] width 91 height 9
click at [361, 206] on label "Malaria" at bounding box center [371, 207] width 34 height 6
checkbox input "true"
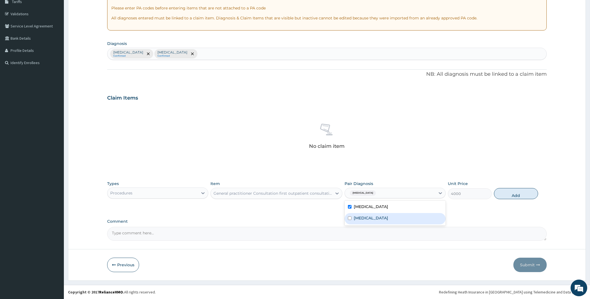
click at [364, 218] on label "Upper respiratory infection" at bounding box center [371, 219] width 34 height 6
checkbox input "true"
click at [509, 193] on button "Add" at bounding box center [516, 193] width 44 height 11
type input "0"
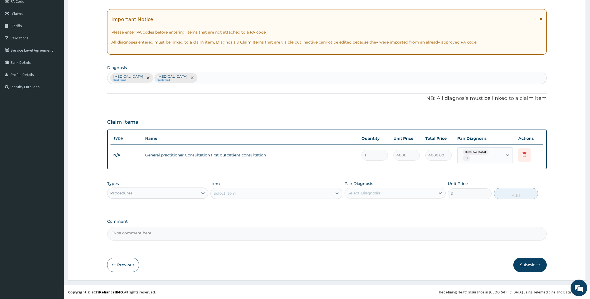
scroll to position [69, 0]
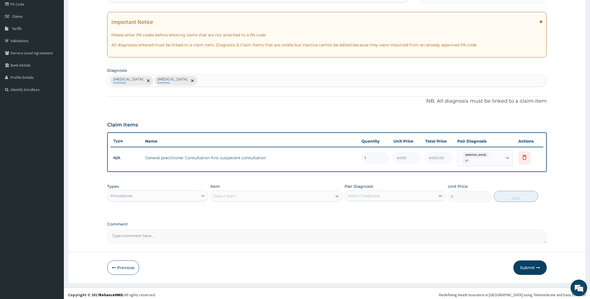
click at [207, 196] on div at bounding box center [203, 196] width 10 height 10
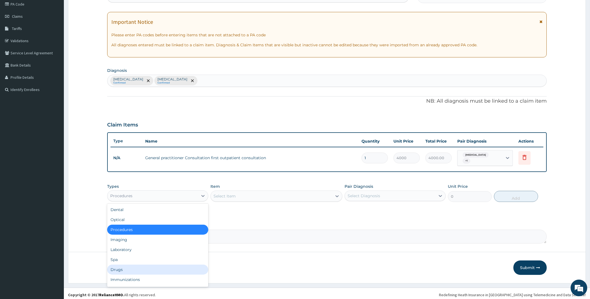
click at [166, 265] on div "Drugs" at bounding box center [157, 270] width 101 height 10
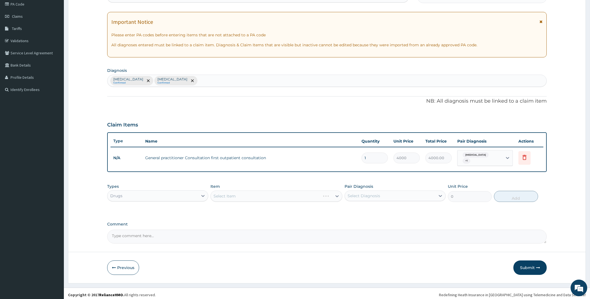
click at [269, 192] on div "Select Item" at bounding box center [277, 196] width 132 height 11
click at [269, 193] on div "Select Item" at bounding box center [277, 196] width 132 height 11
click at [269, 192] on div "Select Item" at bounding box center [277, 196] width 132 height 11
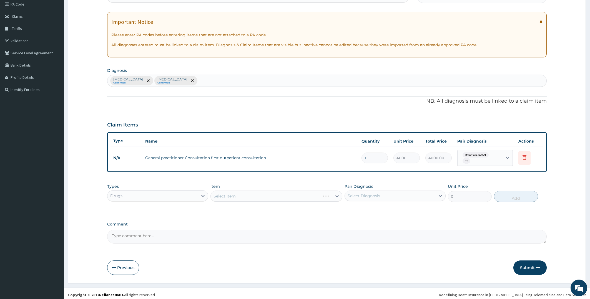
click at [270, 192] on div "Select Item" at bounding box center [266, 196] width 110 height 9
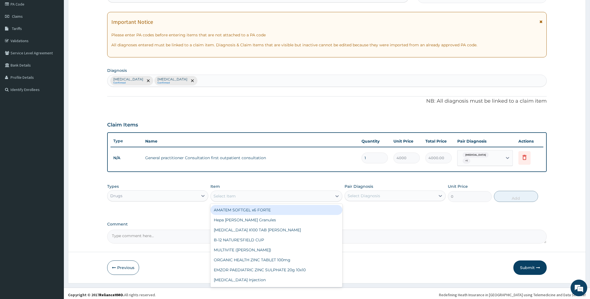
click at [270, 192] on div "Select Item" at bounding box center [271, 196] width 121 height 9
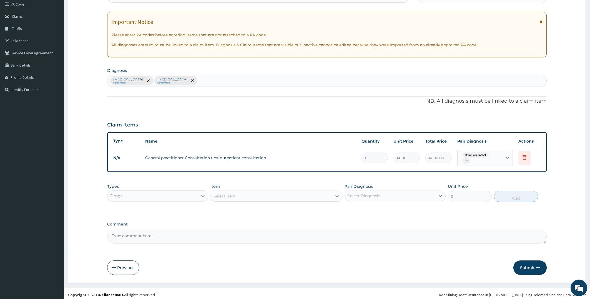
type input "R"
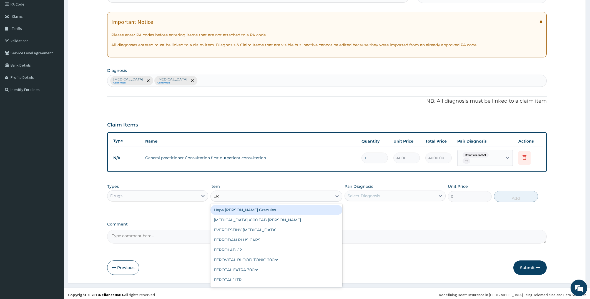
type input "ERY"
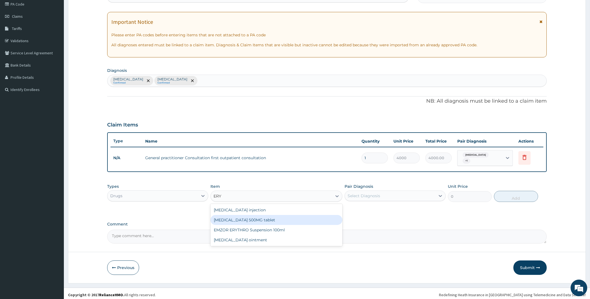
click at [258, 217] on div "Erythromycin 500MG tablet" at bounding box center [277, 220] width 132 height 10
type input "220"
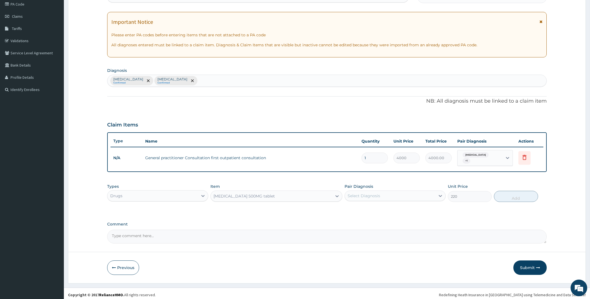
click at [369, 193] on div "Select Diagnosis" at bounding box center [364, 196] width 33 height 6
click at [359, 218] on label "Upper respiratory infection" at bounding box center [371, 221] width 34 height 6
checkbox input "true"
click at [508, 193] on button "Add" at bounding box center [516, 196] width 44 height 11
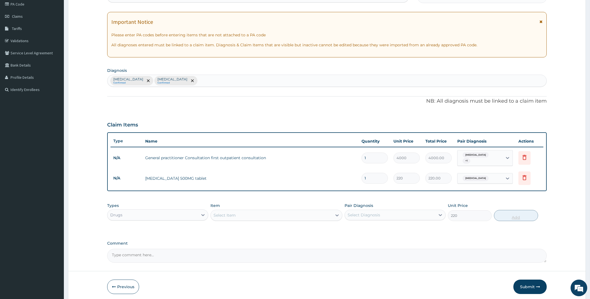
type input "0"
type input "14"
type input "3080.00"
type input "14"
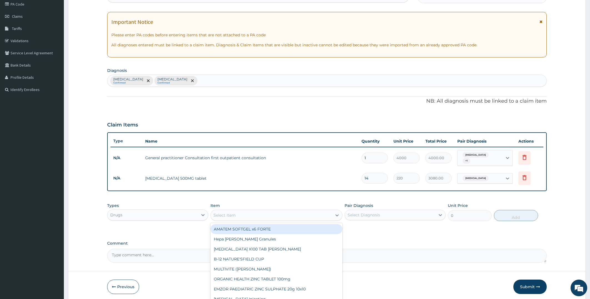
click at [256, 211] on div "Select Item" at bounding box center [271, 215] width 121 height 9
type input "PARACE"
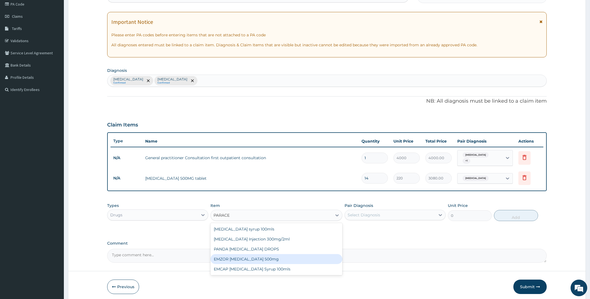
click at [283, 256] on div "EMZOR PARACETAMOL 500mg" at bounding box center [277, 259] width 132 height 10
type input "23.65"
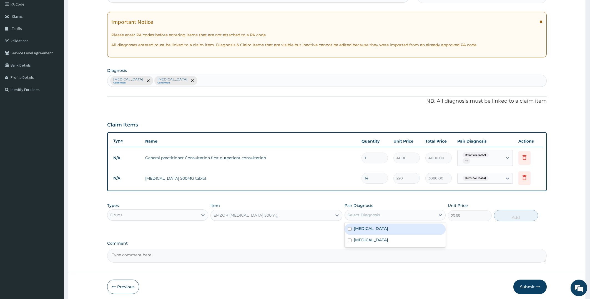
click at [419, 213] on div "Select Diagnosis" at bounding box center [390, 215] width 91 height 9
click at [360, 226] on label "[MEDICAL_DATA]" at bounding box center [371, 229] width 34 height 6
checkbox input "true"
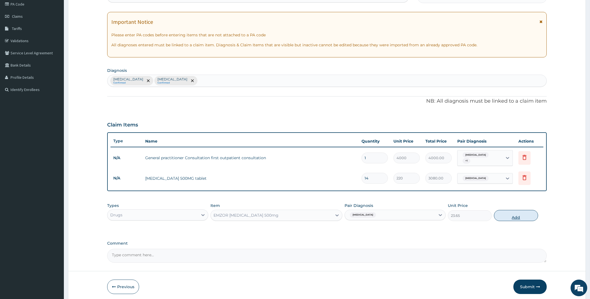
click at [505, 210] on button "Add" at bounding box center [516, 215] width 44 height 11
type input "0"
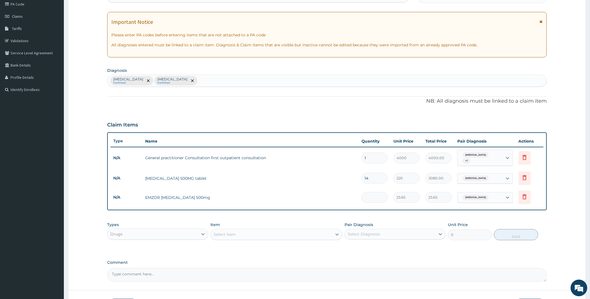
type input "0.00"
type input "2"
type input "47.30"
type input "20"
type input "473.00"
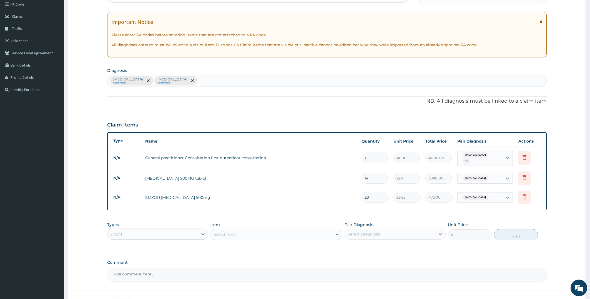
type input "20"
click at [245, 230] on div "Select Item" at bounding box center [271, 234] width 121 height 9
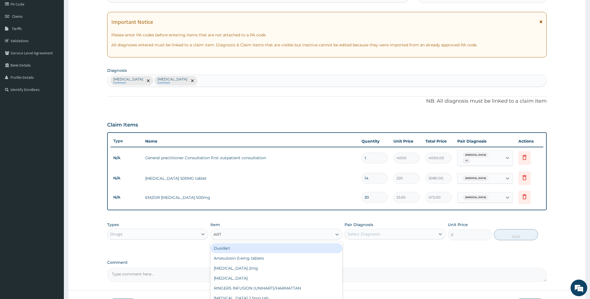
type input "ARTE"
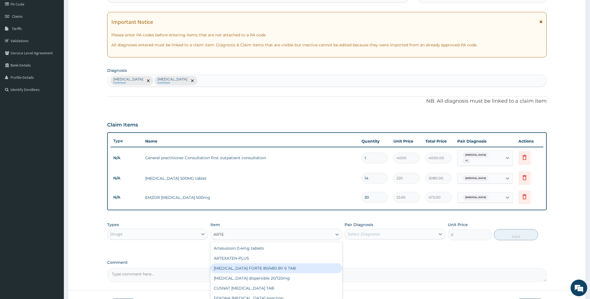
click at [252, 264] on div "[MEDICAL_DATA] FORTE 80/480 BY 6 TAB" at bounding box center [277, 269] width 132 height 10
type input "1200"
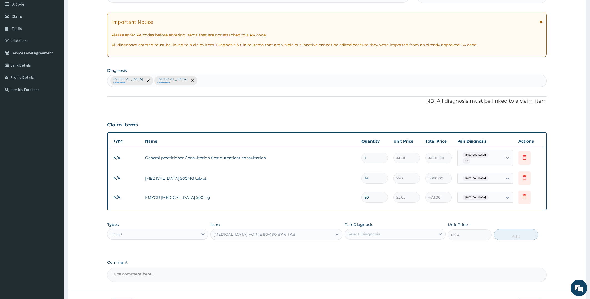
click at [426, 231] on div "Select Diagnosis" at bounding box center [390, 234] width 91 height 9
click at [362, 246] on label "[MEDICAL_DATA]" at bounding box center [371, 248] width 34 height 6
checkbox input "true"
click at [505, 231] on button "Add" at bounding box center [516, 234] width 44 height 11
type input "0"
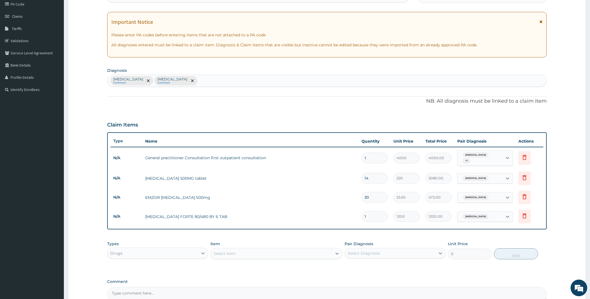
click at [264, 250] on div "Select Item" at bounding box center [271, 253] width 121 height 9
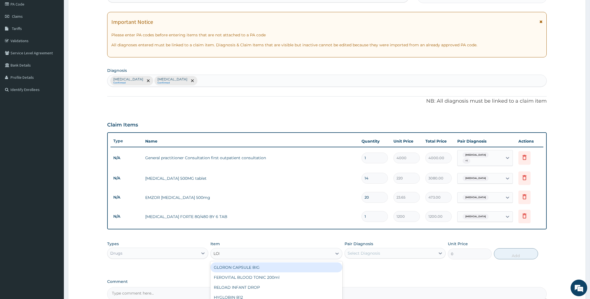
type input "LORA"
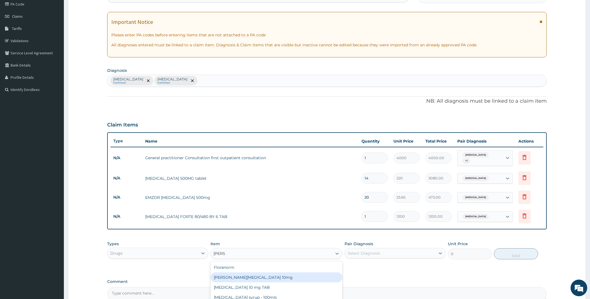
click at [255, 273] on div "[PERSON_NAME][MEDICAL_DATA] 10mg" at bounding box center [277, 278] width 132 height 10
type input "88.6875"
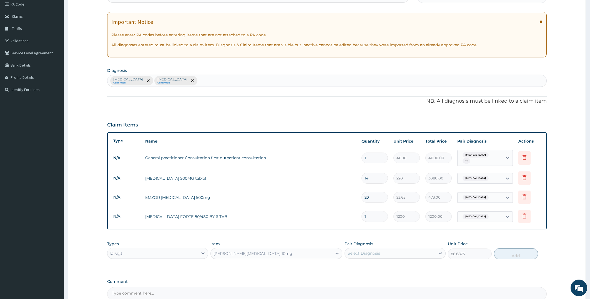
click at [389, 252] on div "Select Diagnosis" at bounding box center [390, 253] width 91 height 9
click at [355, 278] on label "Upper respiratory infection" at bounding box center [371, 279] width 34 height 6
checkbox input "true"
click at [521, 253] on button "Add" at bounding box center [516, 254] width 44 height 11
type input "0"
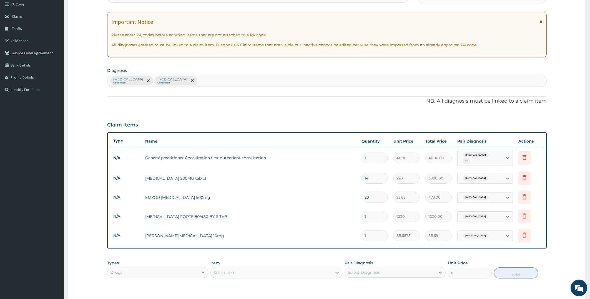
type input "10"
type input "886.88"
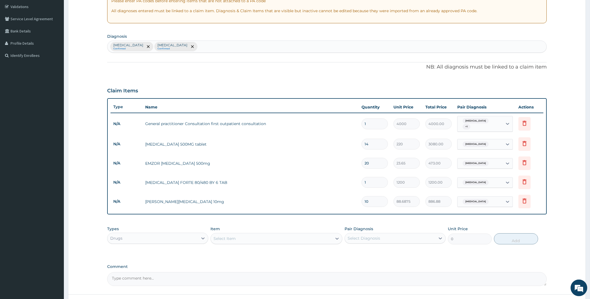
scroll to position [145, 0]
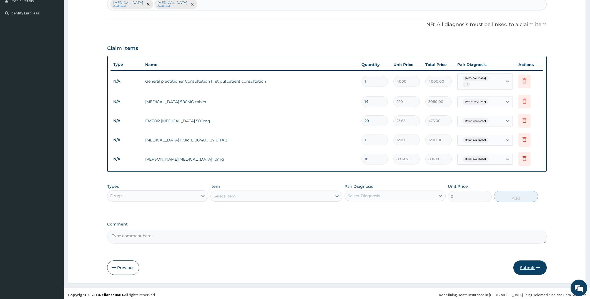
type input "10"
click at [530, 264] on button "Submit" at bounding box center [530, 268] width 33 height 14
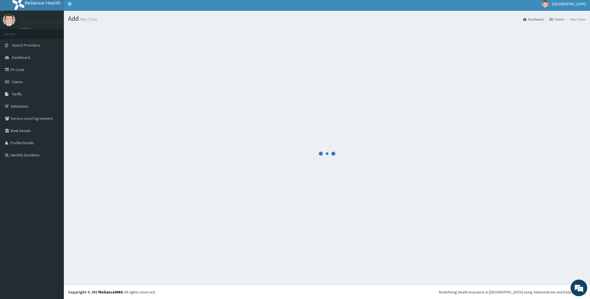
scroll to position [3, 0]
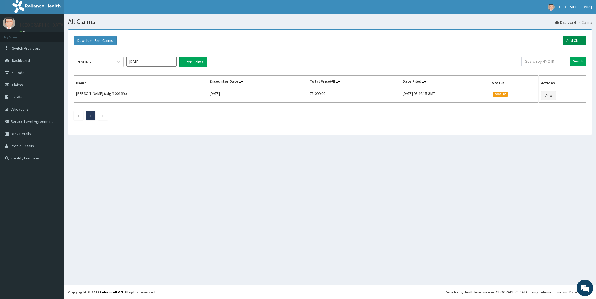
click at [572, 41] on link "Add Claim" at bounding box center [574, 40] width 24 height 9
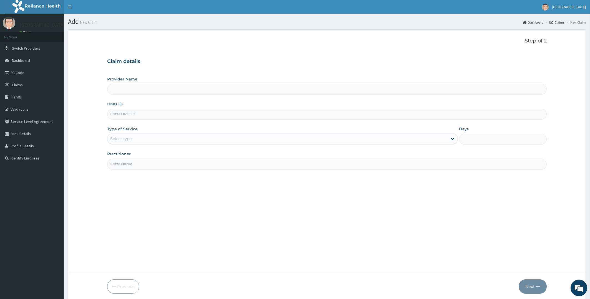
type input "[PERSON_NAME][GEOGRAPHIC_DATA]"
click at [25, 72] on link "PA Code" at bounding box center [32, 73] width 64 height 12
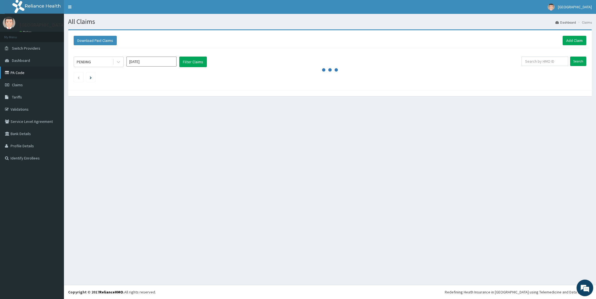
click at [21, 72] on link "PA Code" at bounding box center [32, 73] width 64 height 12
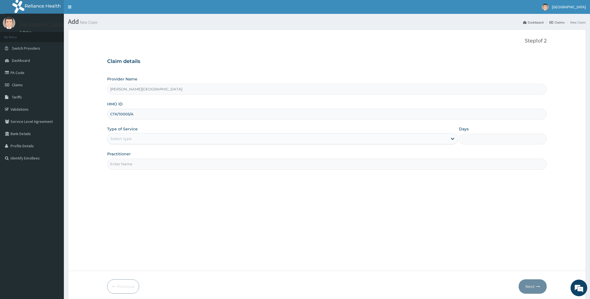
type input "CTK/10005/A"
click at [223, 139] on div "Select type" at bounding box center [278, 138] width 341 height 9
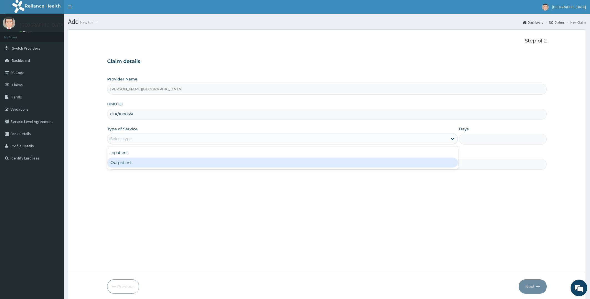
click at [191, 167] on div "Outpatient" at bounding box center [282, 163] width 351 height 10
type input "1"
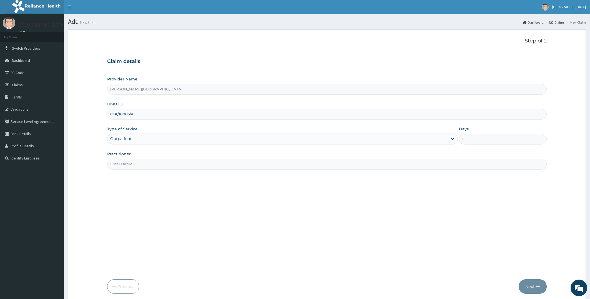
click at [201, 167] on input "Practitioner" at bounding box center [327, 164] width 440 height 11
type input "[PERSON_NAME]"
click at [531, 287] on button "Next" at bounding box center [533, 287] width 28 height 14
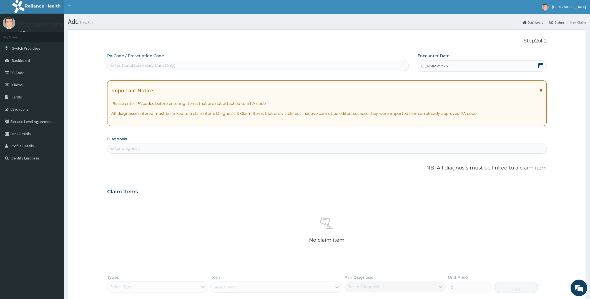
click at [543, 66] on icon at bounding box center [541, 66] width 6 height 6
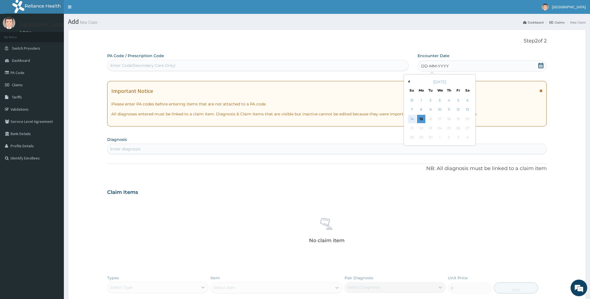
click at [410, 119] on div "14" at bounding box center [412, 119] width 8 height 8
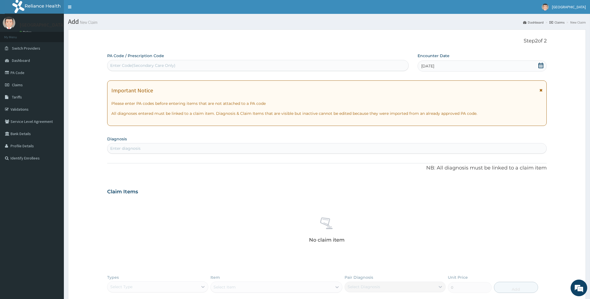
click at [224, 148] on div "Enter diagnosis" at bounding box center [327, 148] width 439 height 9
type input "[MEDICAL_DATA]"
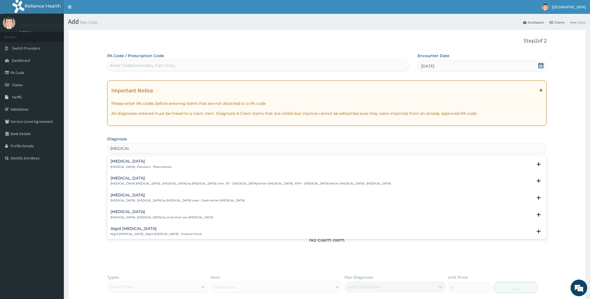
click at [130, 159] on div "[MEDICAL_DATA] [MEDICAL_DATA] , Paludism , Plasmodiosis Select Status Query Que…" at bounding box center [327, 165] width 440 height 17
click at [123, 164] on h4 "[MEDICAL_DATA]" at bounding box center [141, 161] width 61 height 4
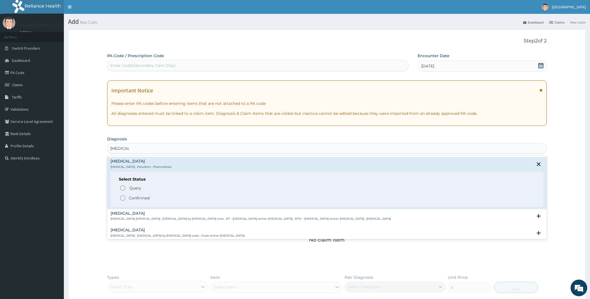
click at [121, 199] on icon "status option filled" at bounding box center [122, 198] width 7 height 7
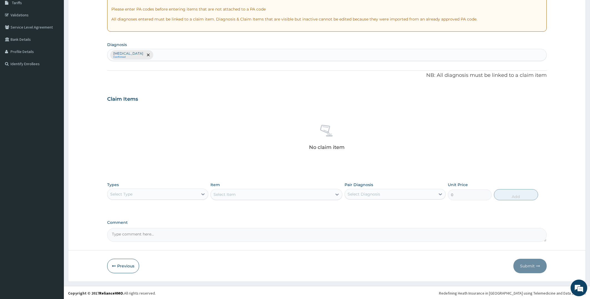
scroll to position [96, 0]
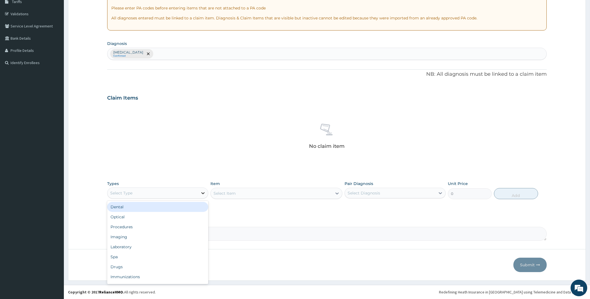
click at [199, 192] on div at bounding box center [203, 193] width 10 height 10
click at [133, 231] on div "Procedures" at bounding box center [157, 227] width 101 height 10
click at [247, 196] on div "Select Item" at bounding box center [277, 193] width 132 height 11
click at [248, 194] on div "Select Item" at bounding box center [277, 193] width 132 height 11
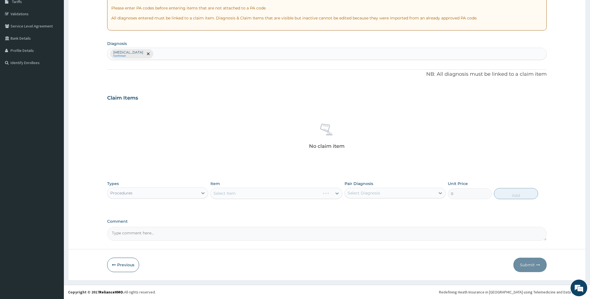
click at [248, 194] on div "Select Item" at bounding box center [277, 193] width 132 height 11
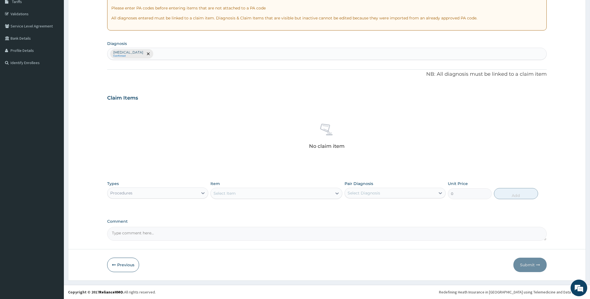
click at [248, 194] on div "Select Item" at bounding box center [271, 193] width 121 height 9
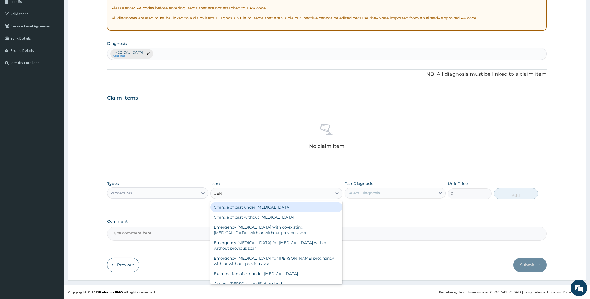
type input "GENE"
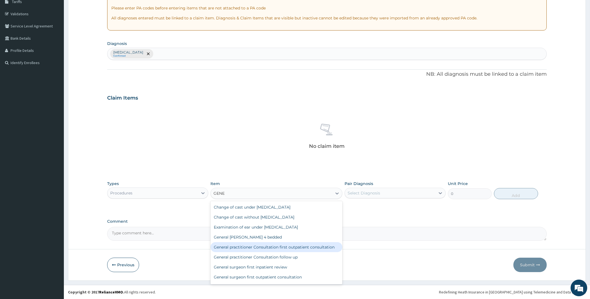
click at [291, 249] on div "General practitioner Consultation first outpatient consultation" at bounding box center [277, 248] width 132 height 10
type input "4000"
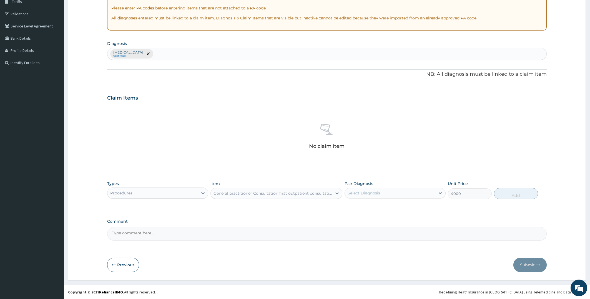
click at [406, 194] on div "Select Diagnosis" at bounding box center [390, 193] width 91 height 9
click at [396, 206] on div "[MEDICAL_DATA]" at bounding box center [395, 207] width 101 height 11
checkbox input "true"
click at [515, 193] on button "Add" at bounding box center [516, 193] width 44 height 11
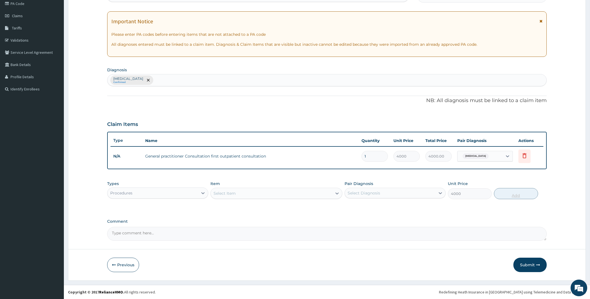
type input "0"
click at [206, 193] on icon at bounding box center [203, 194] width 6 height 6
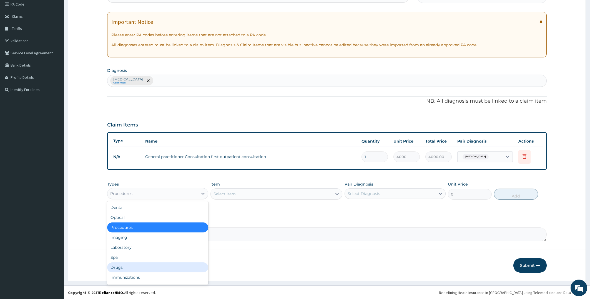
click at [151, 267] on div "Drugs" at bounding box center [157, 268] width 101 height 10
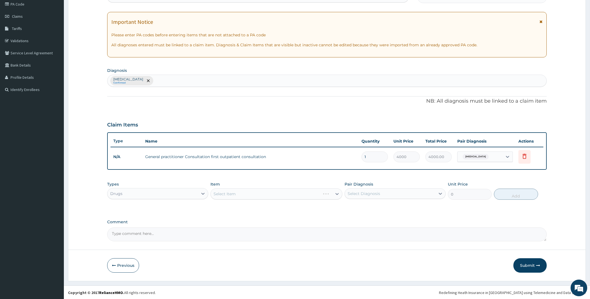
click at [270, 191] on div "Select Item" at bounding box center [277, 194] width 132 height 11
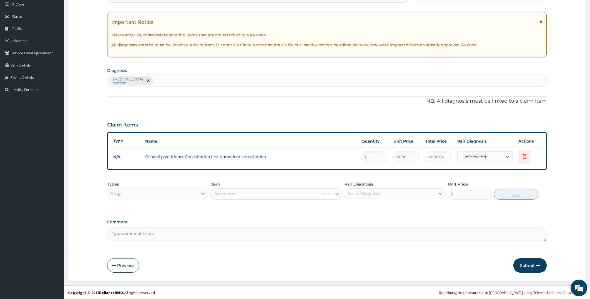
click at [270, 191] on div "Select Item" at bounding box center [277, 194] width 132 height 11
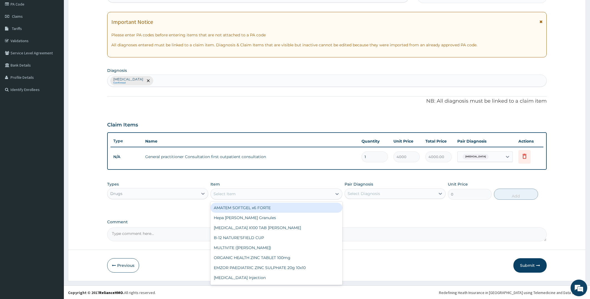
click at [270, 191] on div "Select Item" at bounding box center [271, 194] width 121 height 9
type input "ARTE"
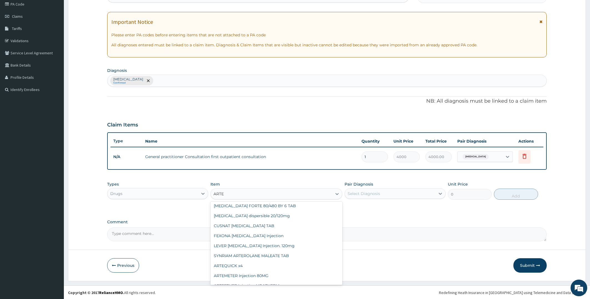
scroll to position [39, 0]
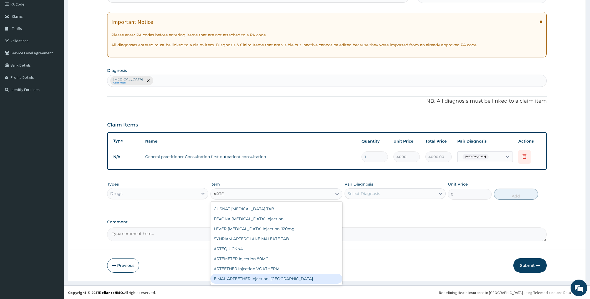
click at [317, 277] on div "E MAL ARTEETHER Injection. [GEOGRAPHIC_DATA]" at bounding box center [277, 279] width 132 height 10
type input "2000"
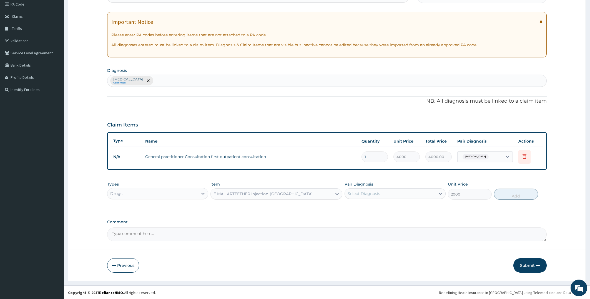
click at [379, 195] on div "Select Diagnosis" at bounding box center [364, 194] width 33 height 6
click at [380, 207] on div "[MEDICAL_DATA]" at bounding box center [395, 208] width 101 height 11
checkbox input "true"
click at [505, 193] on button "Add" at bounding box center [516, 194] width 44 height 11
type input "0"
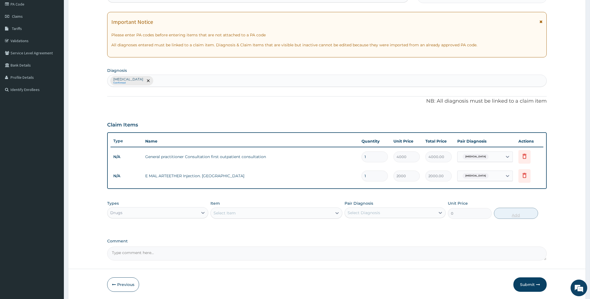
type input "0.00"
type input "3"
type input "6000.00"
type input "3"
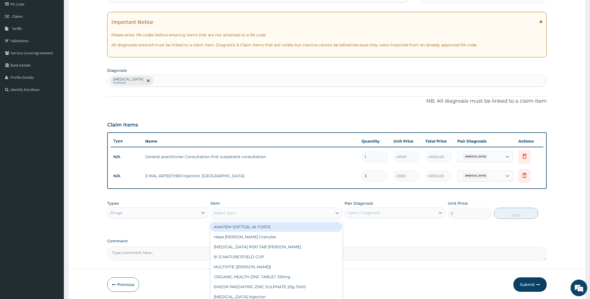
click at [325, 212] on div "Select Item" at bounding box center [271, 213] width 121 height 9
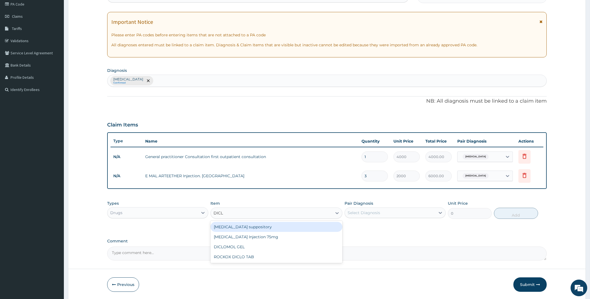
type input "DICLO"
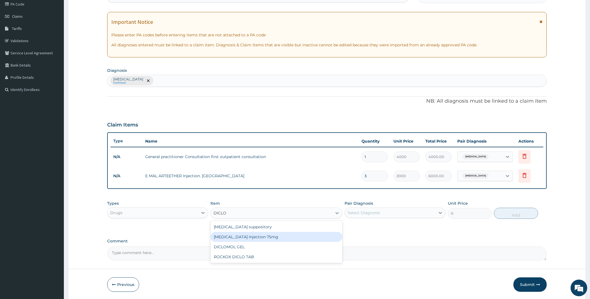
click at [316, 236] on div "[MEDICAL_DATA] Injection 75mg" at bounding box center [277, 237] width 132 height 10
type input "650"
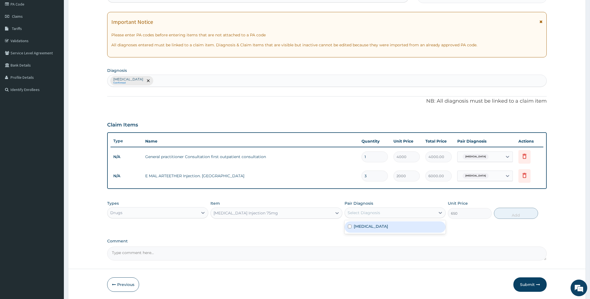
click at [372, 214] on div "Select Diagnosis" at bounding box center [364, 213] width 33 height 6
click at [371, 232] on div "[MEDICAL_DATA]" at bounding box center [395, 227] width 101 height 11
checkbox input "true"
click at [500, 212] on button "Add" at bounding box center [516, 213] width 44 height 11
type input "0"
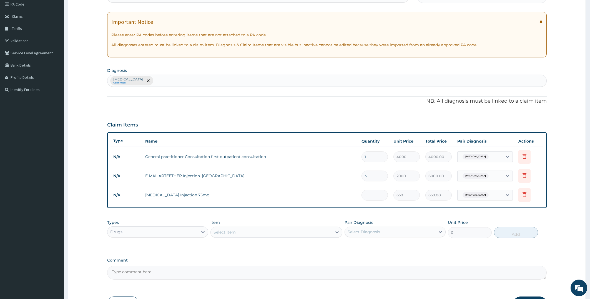
type input "0.00"
type input "2"
type input "1300.00"
type input "2"
click at [306, 234] on div "Select Item" at bounding box center [271, 232] width 121 height 9
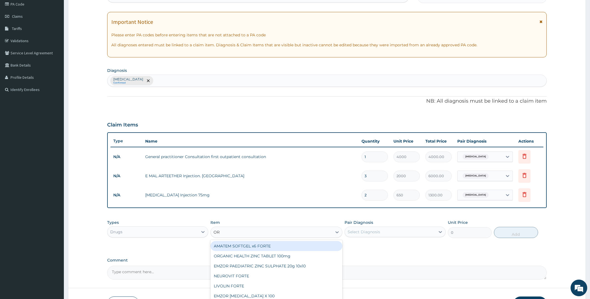
type input "ORP"
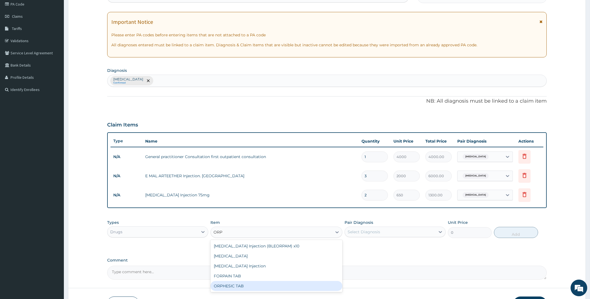
click at [300, 289] on div "ORPHESIC TAB" at bounding box center [277, 286] width 132 height 10
type input "120"
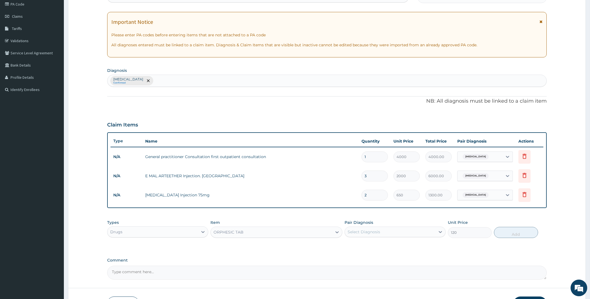
click at [365, 230] on div "Select Diagnosis" at bounding box center [364, 232] width 33 height 6
click at [364, 245] on label "[MEDICAL_DATA]" at bounding box center [371, 246] width 34 height 6
checkbox input "true"
click at [523, 232] on button "Add" at bounding box center [516, 232] width 44 height 11
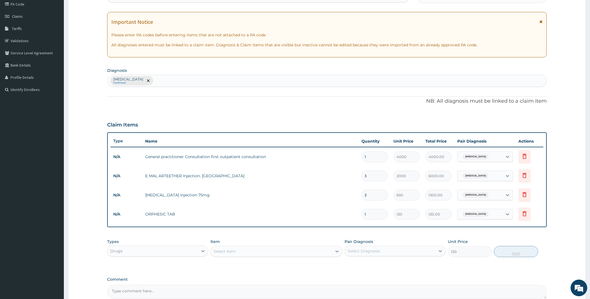
type input "0"
type input "0.00"
type input "2"
type input "240.00"
type input "20"
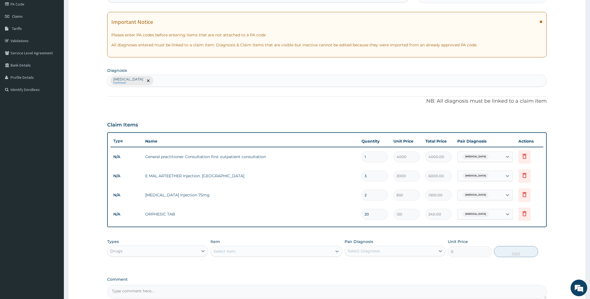
type input "2400.00"
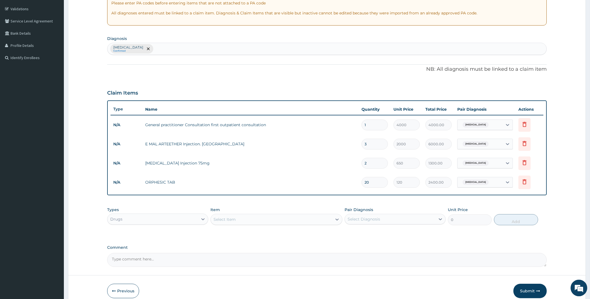
scroll to position [126, 0]
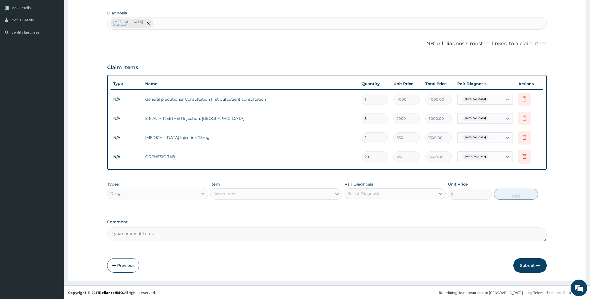
type input "20"
click at [322, 194] on div "Select Item" at bounding box center [271, 194] width 121 height 9
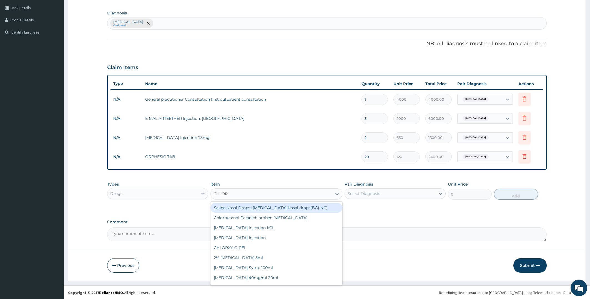
type input "CHLORA"
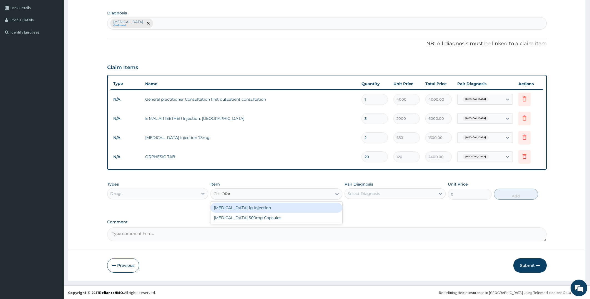
click at [304, 205] on div "[MEDICAL_DATA] 1g Injection" at bounding box center [277, 208] width 132 height 10
type input "600"
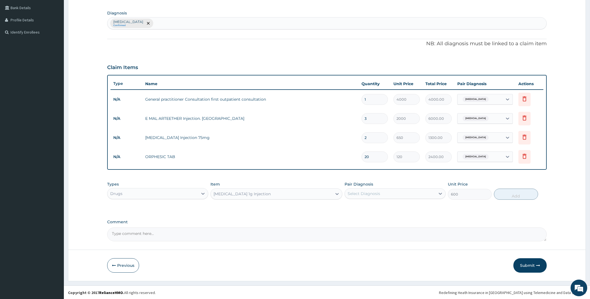
click at [361, 192] on div "Select Diagnosis" at bounding box center [364, 194] width 33 height 6
click at [358, 208] on label "[MEDICAL_DATA]" at bounding box center [371, 208] width 34 height 6
checkbox input "true"
click at [503, 195] on button "Add" at bounding box center [516, 194] width 44 height 11
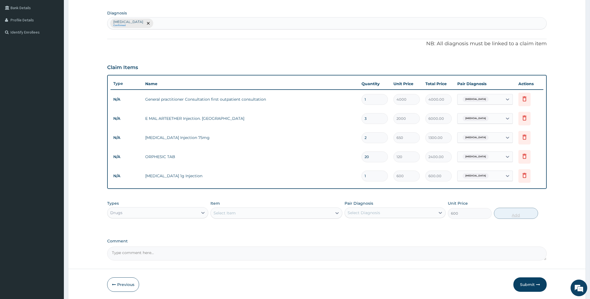
type input "0"
click at [217, 21] on div "[MEDICAL_DATA] Confirmed" at bounding box center [327, 24] width 439 height 12
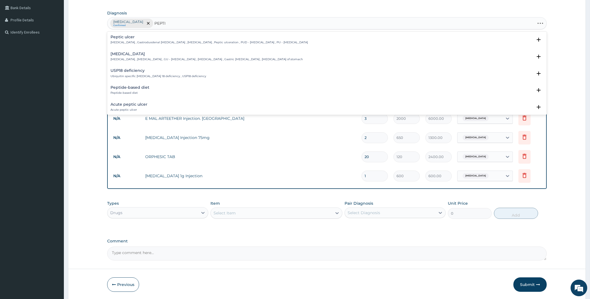
type input "PEPTIC"
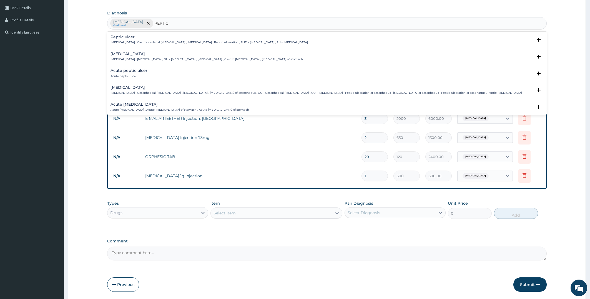
click at [136, 37] on h4 "Peptic ulcer" at bounding box center [210, 37] width 198 height 4
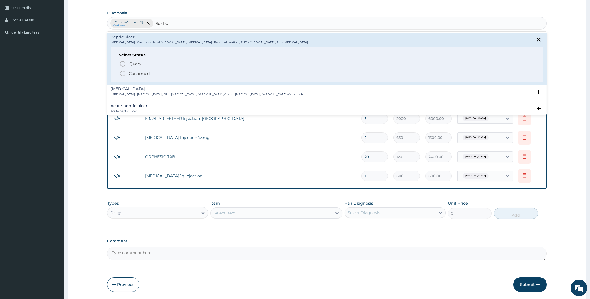
click at [131, 73] on p "Confirmed" at bounding box center [139, 74] width 21 height 6
click at [131, 73] on div "Claim Items" at bounding box center [327, 66] width 440 height 14
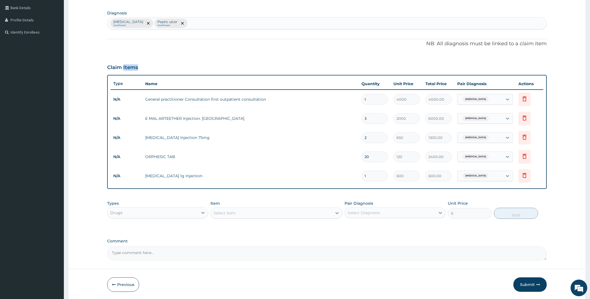
click at [258, 210] on div "Select Item" at bounding box center [271, 213] width 121 height 9
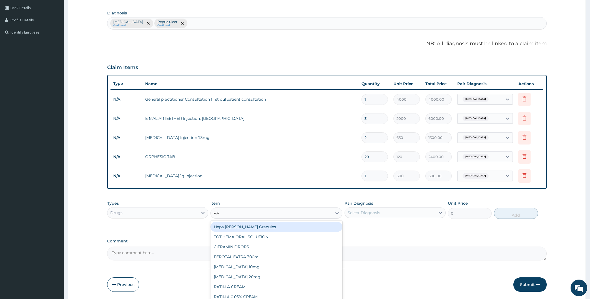
type input "RAB"
click at [274, 228] on div "Ethirab 30/20mg" at bounding box center [277, 227] width 132 height 10
type input "354.75"
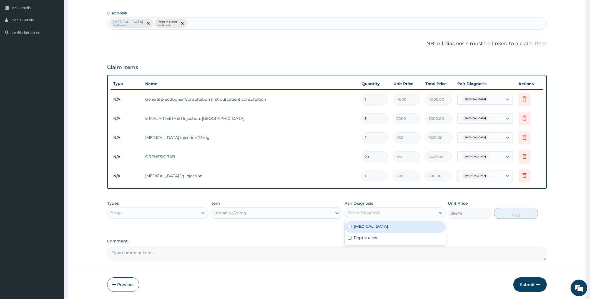
click at [381, 213] on div "Select Diagnosis" at bounding box center [390, 213] width 91 height 9
click at [369, 238] on label "Peptic ulcer" at bounding box center [366, 238] width 24 height 6
checkbox input "true"
click at [514, 213] on button "Add" at bounding box center [516, 213] width 44 height 11
type input "0"
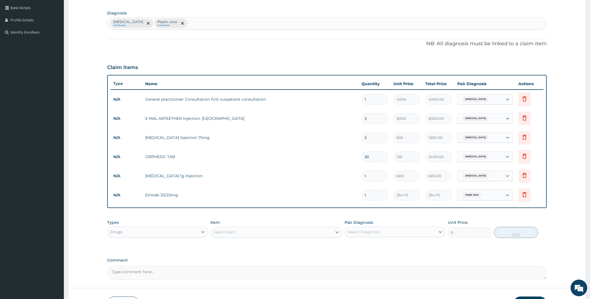
type input "10"
type input "3547.50"
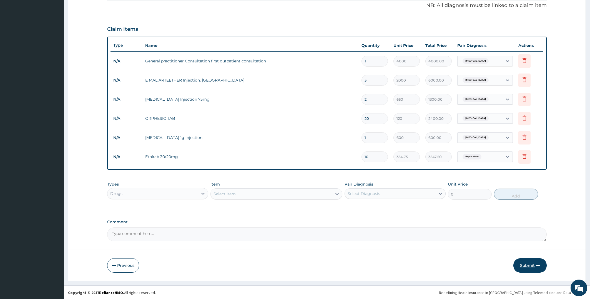
type input "10"
click at [527, 262] on button "Submit" at bounding box center [530, 266] width 33 height 14
